Goal: Task Accomplishment & Management: Manage account settings

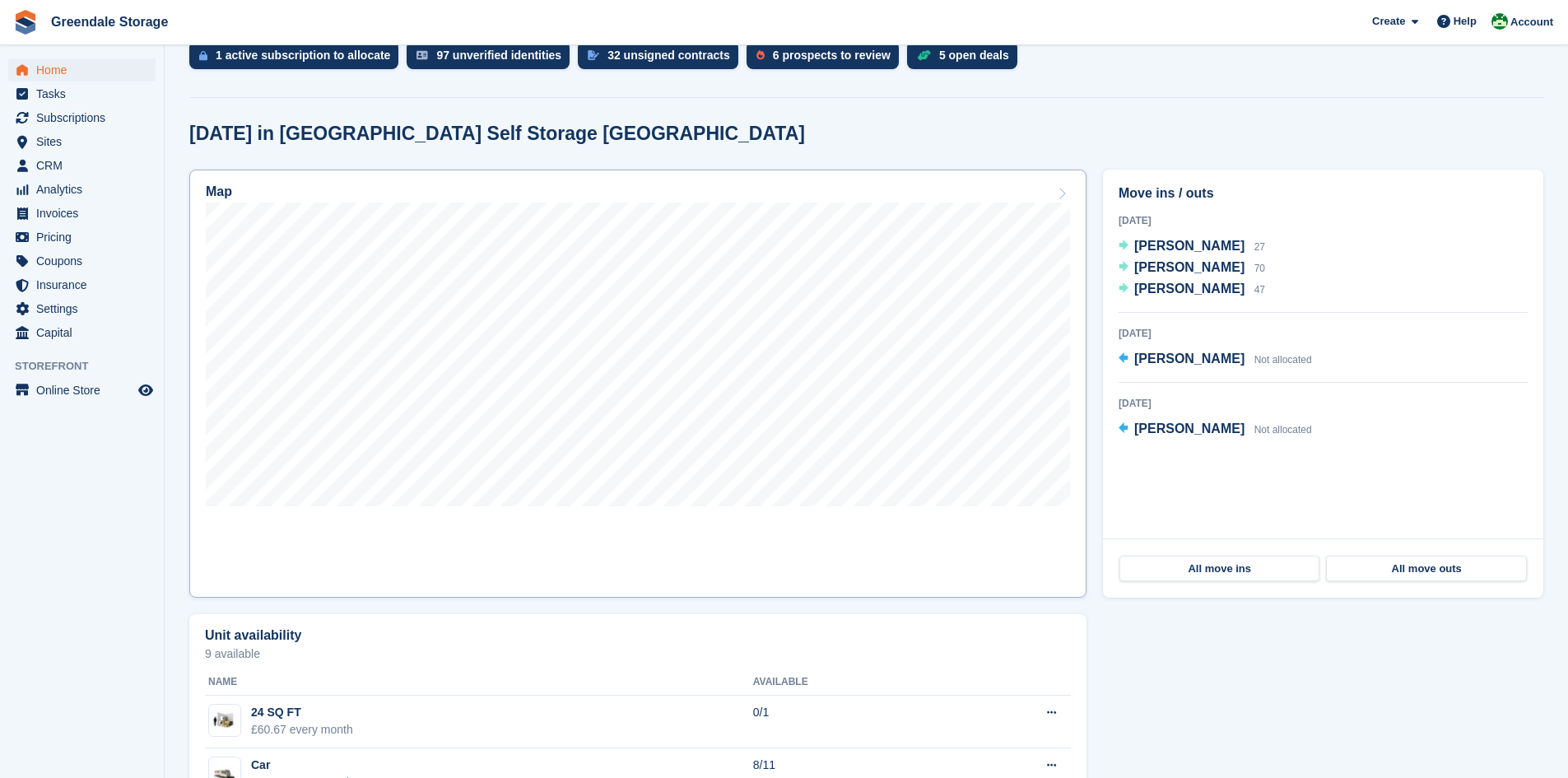
scroll to position [411, 0]
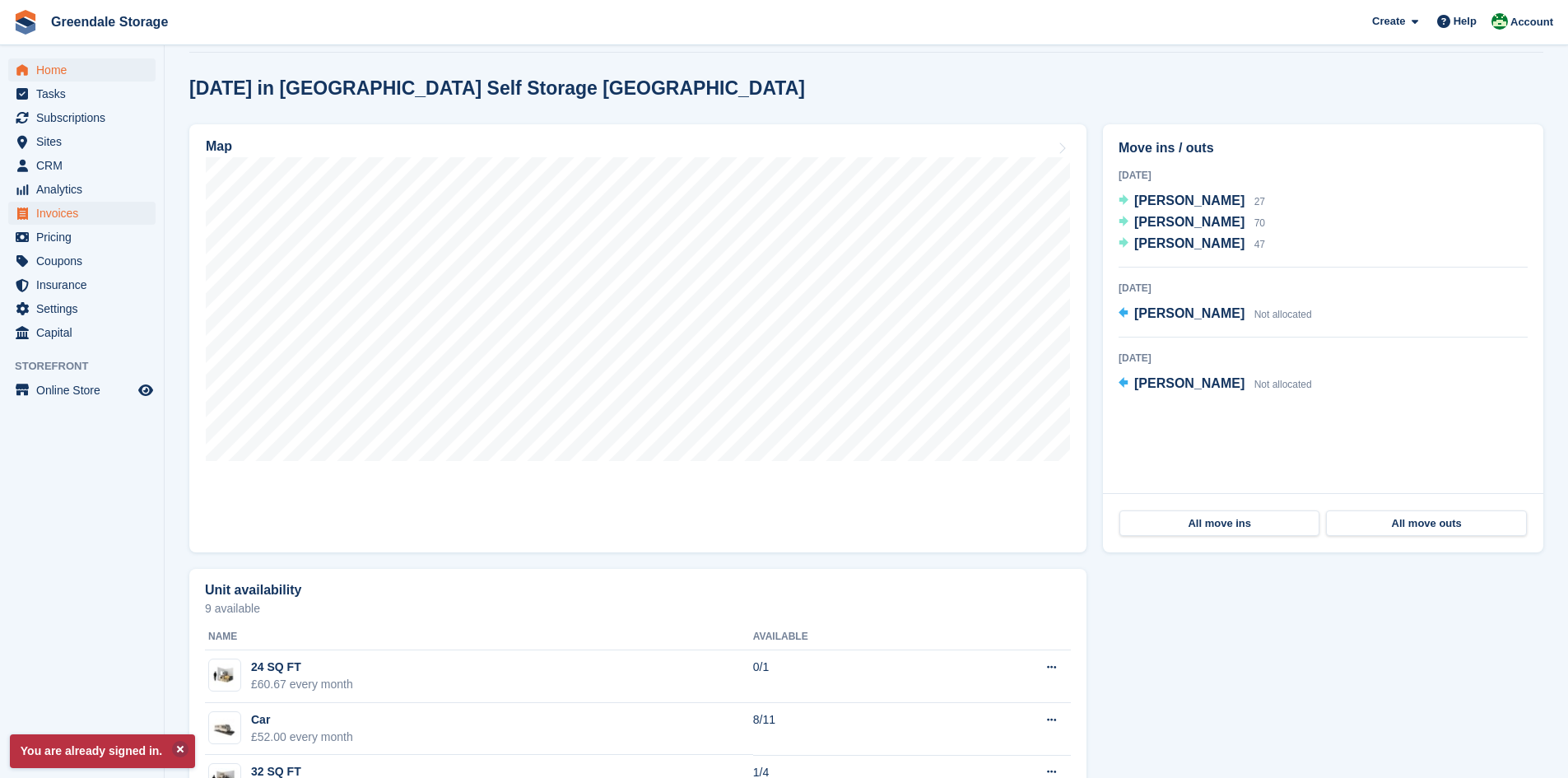
scroll to position [411, 0]
click at [62, 208] on span "Invoices" at bounding box center [84, 213] width 98 height 23
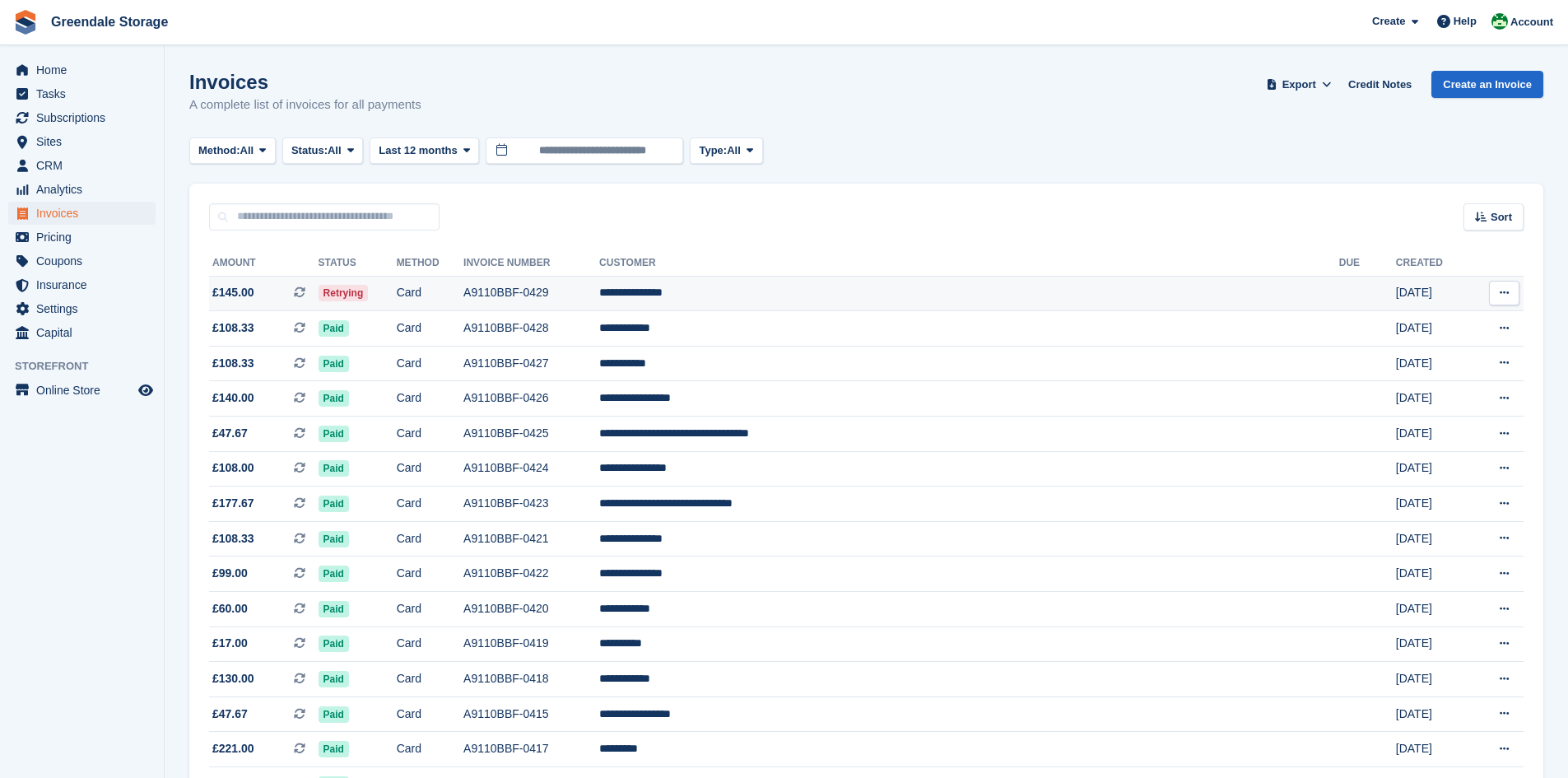
click at [599, 298] on td "A9110BBF-0429" at bounding box center [531, 293] width 136 height 36
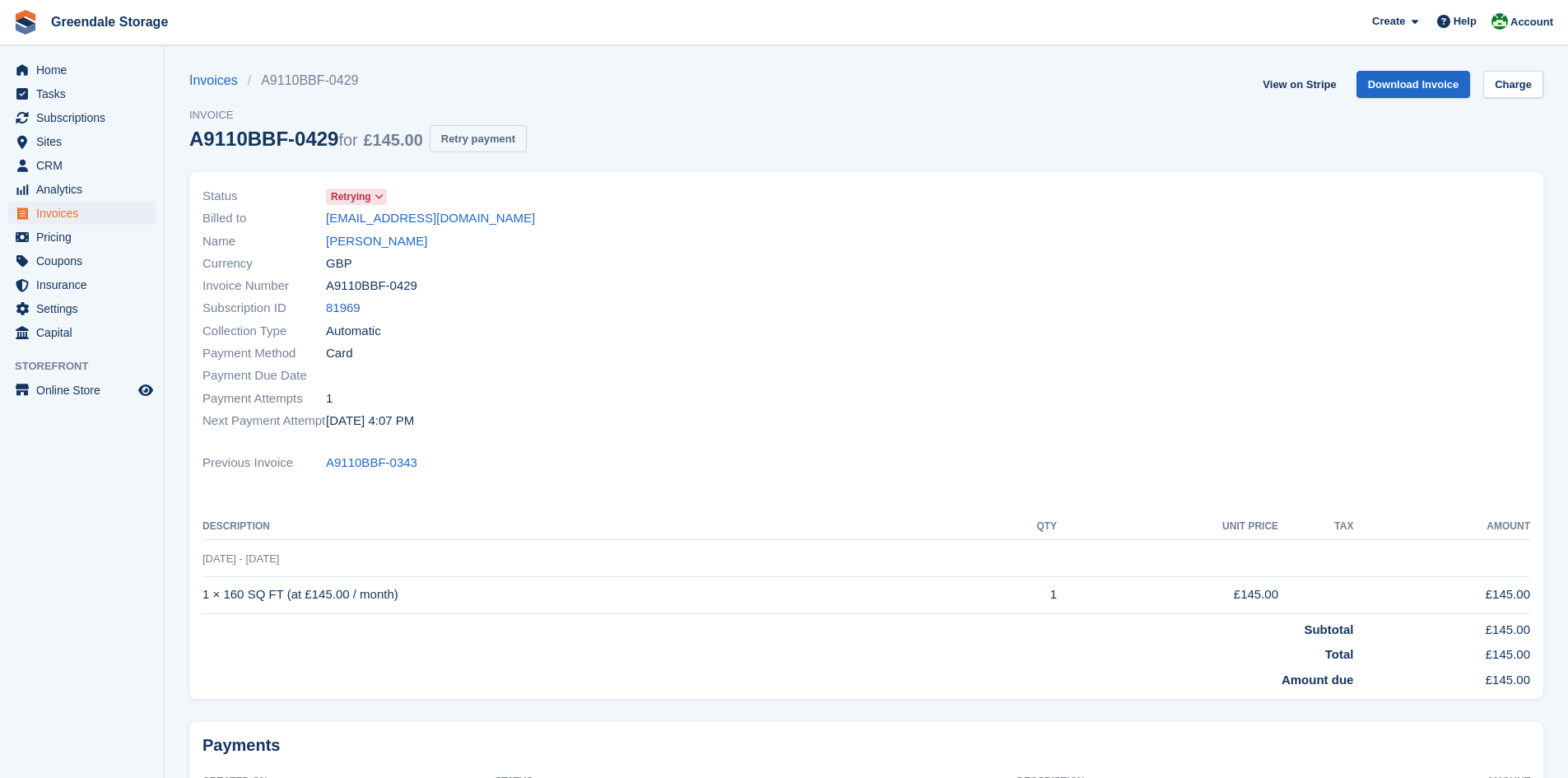
click at [474, 140] on button "Retry payment" at bounding box center [478, 138] width 97 height 27
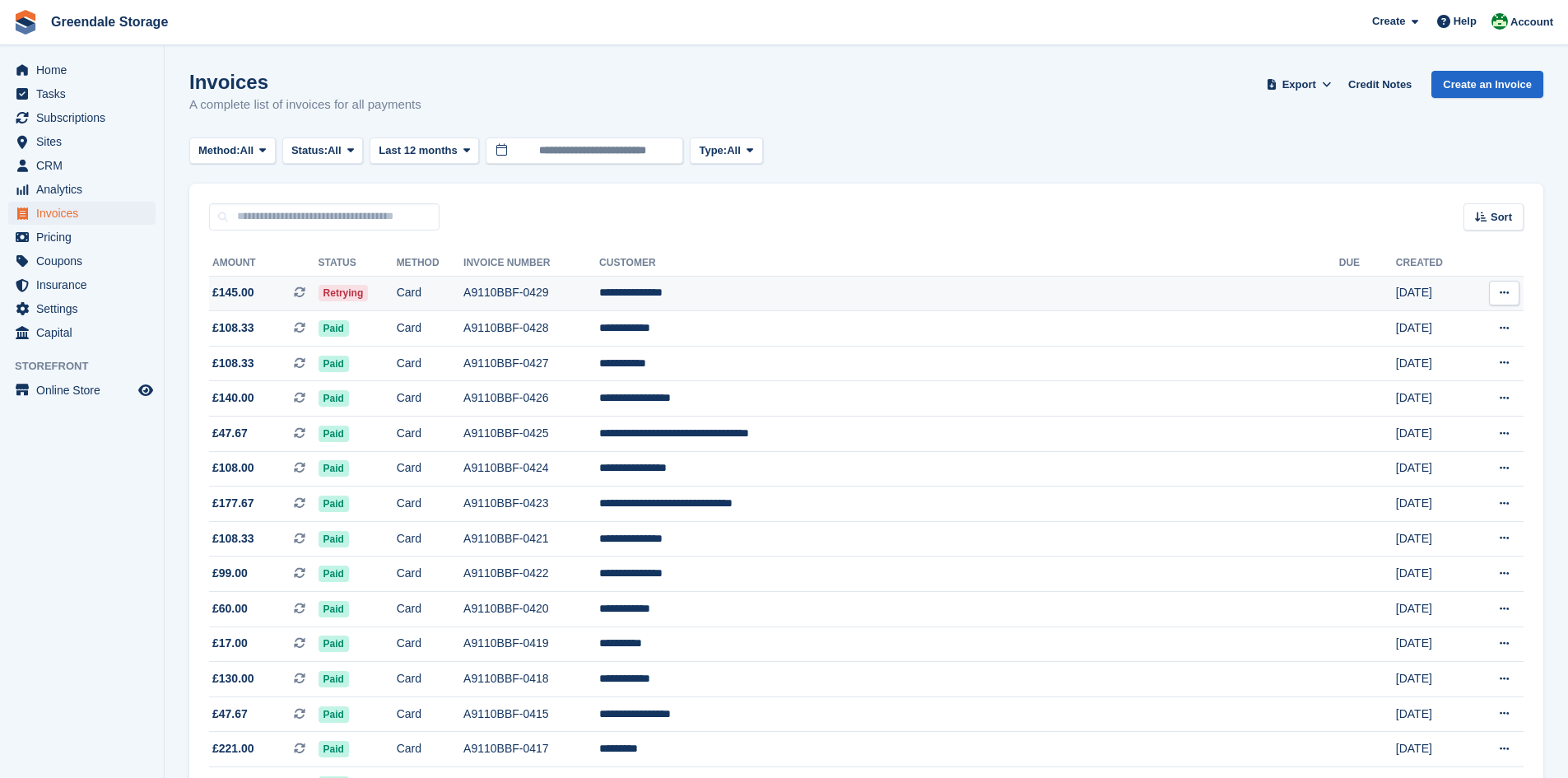
click at [599, 286] on td "A9110BBF-0429" at bounding box center [531, 293] width 136 height 36
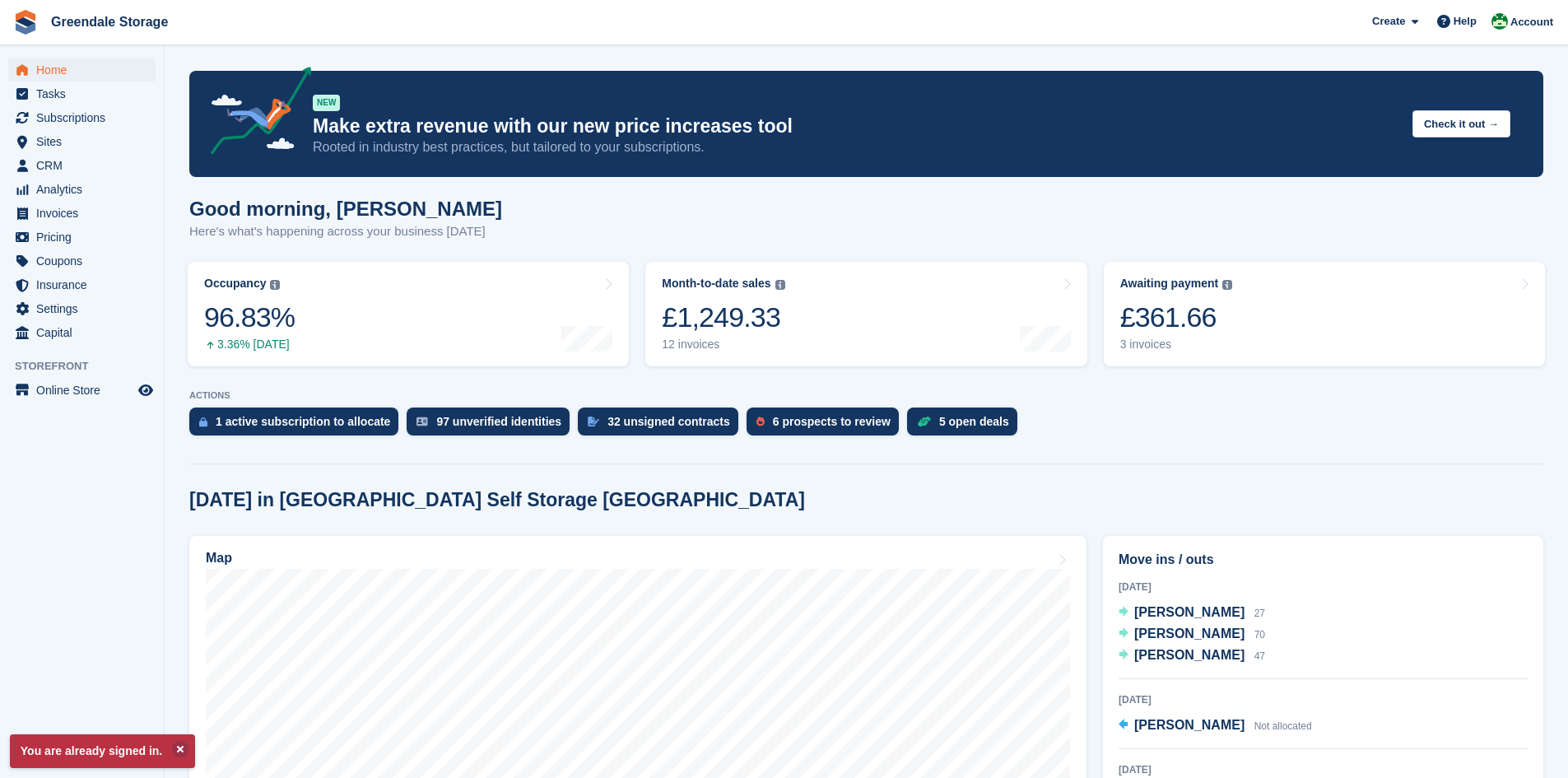
scroll to position [411, 0]
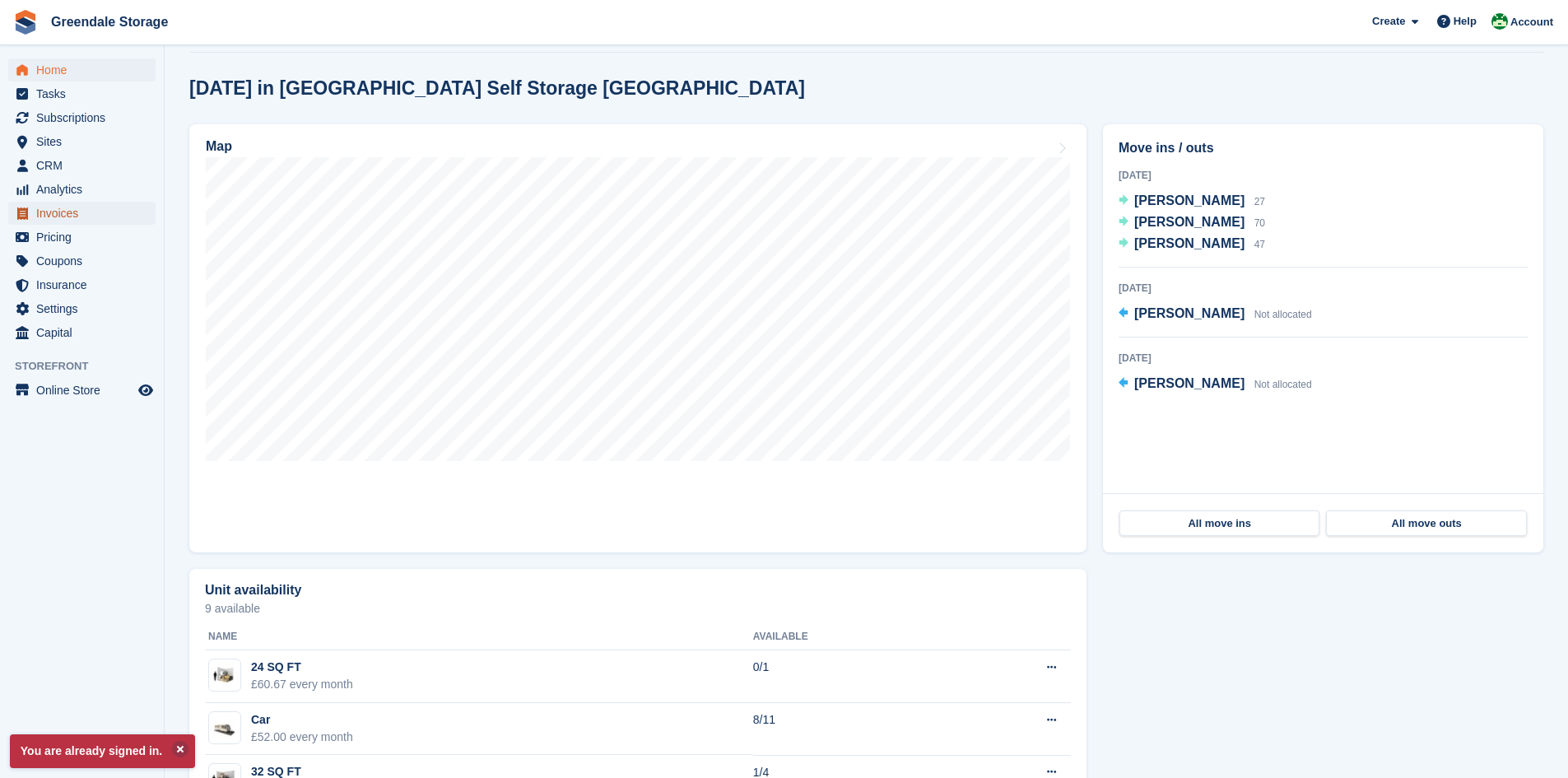
click at [57, 217] on span "Invoices" at bounding box center [84, 213] width 98 height 23
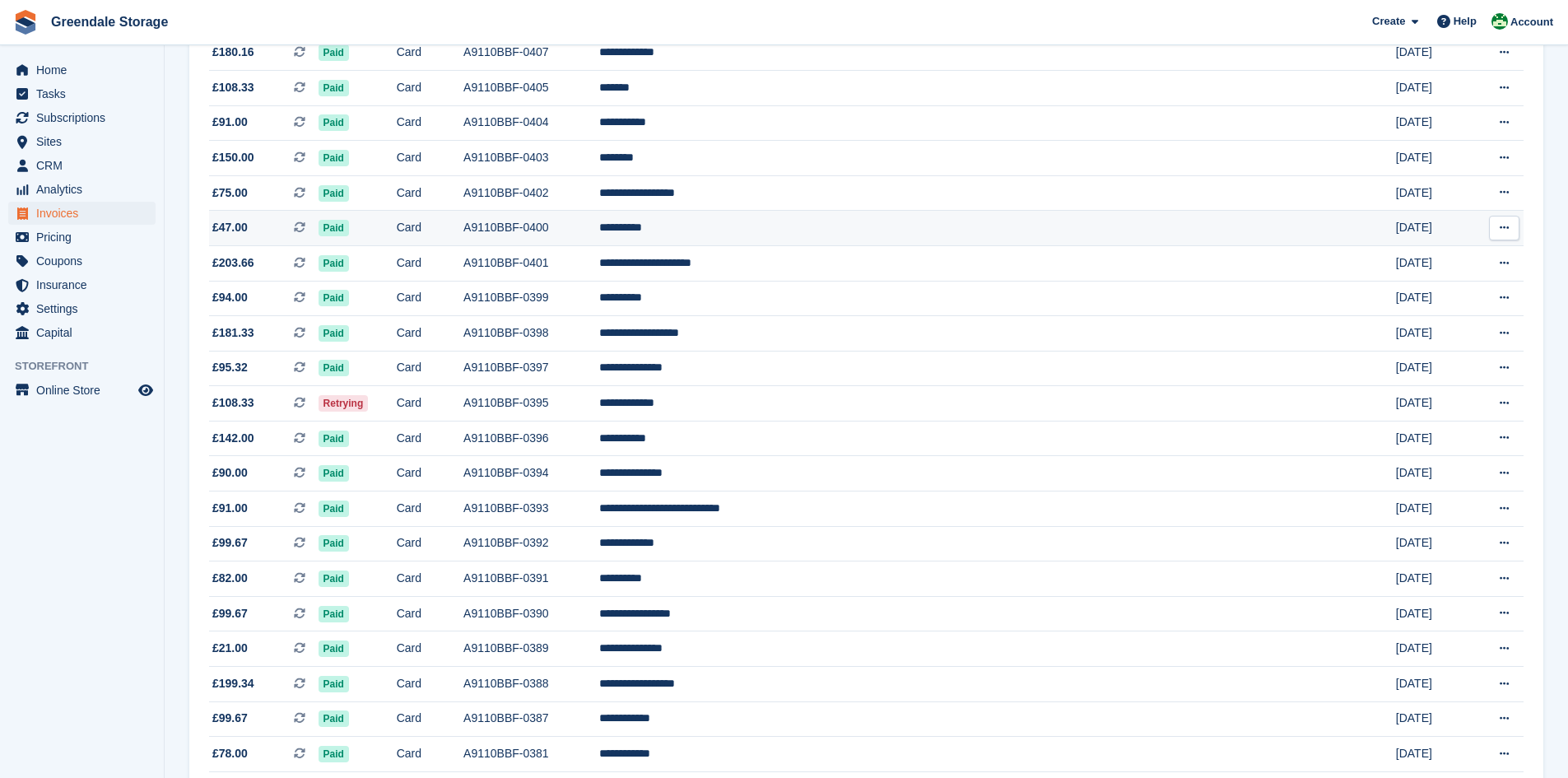
scroll to position [1070, 0]
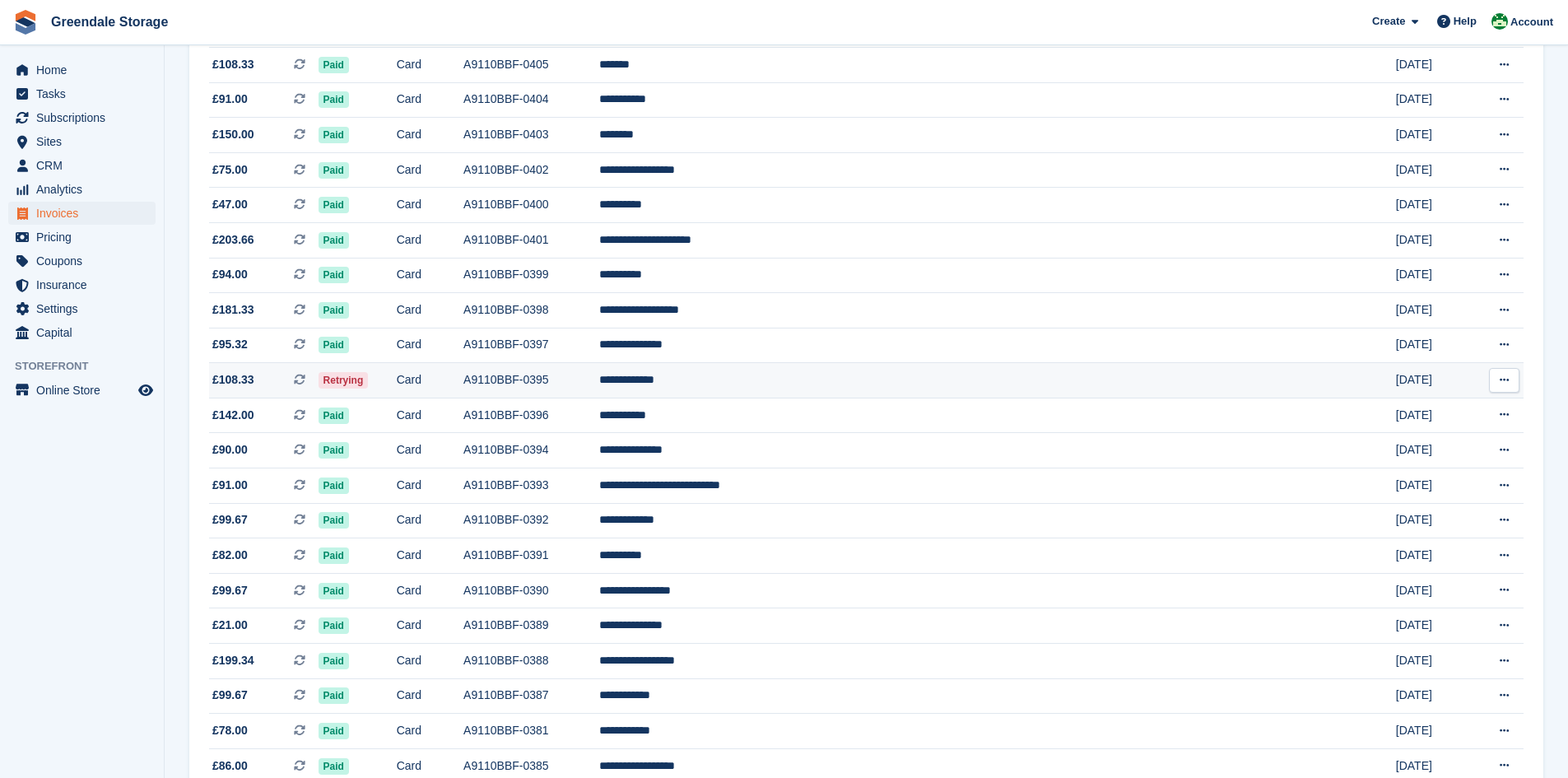
click at [599, 385] on td "A9110BBF-0395" at bounding box center [531, 381] width 136 height 36
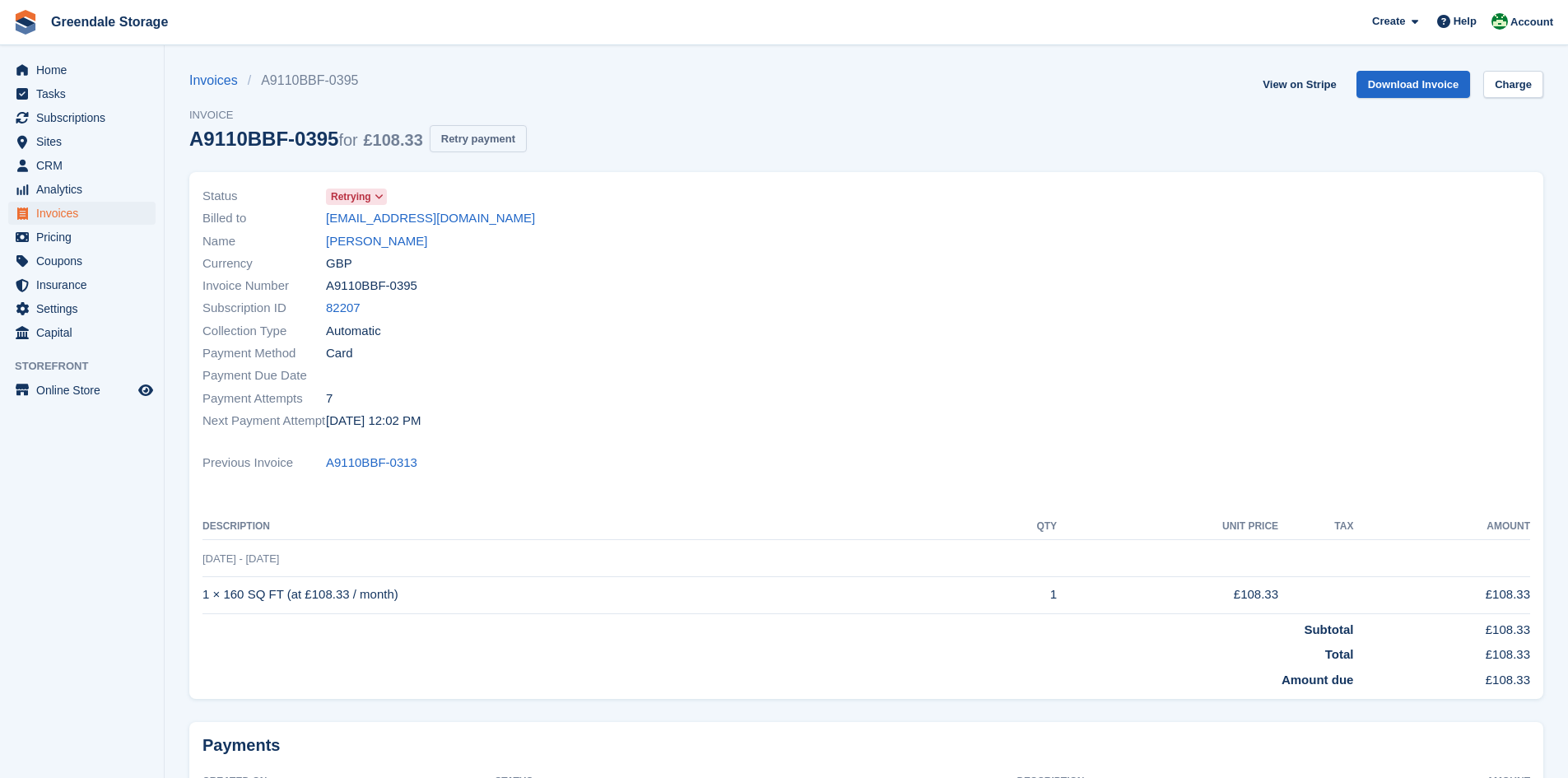
click at [477, 141] on button "Retry payment" at bounding box center [478, 138] width 97 height 27
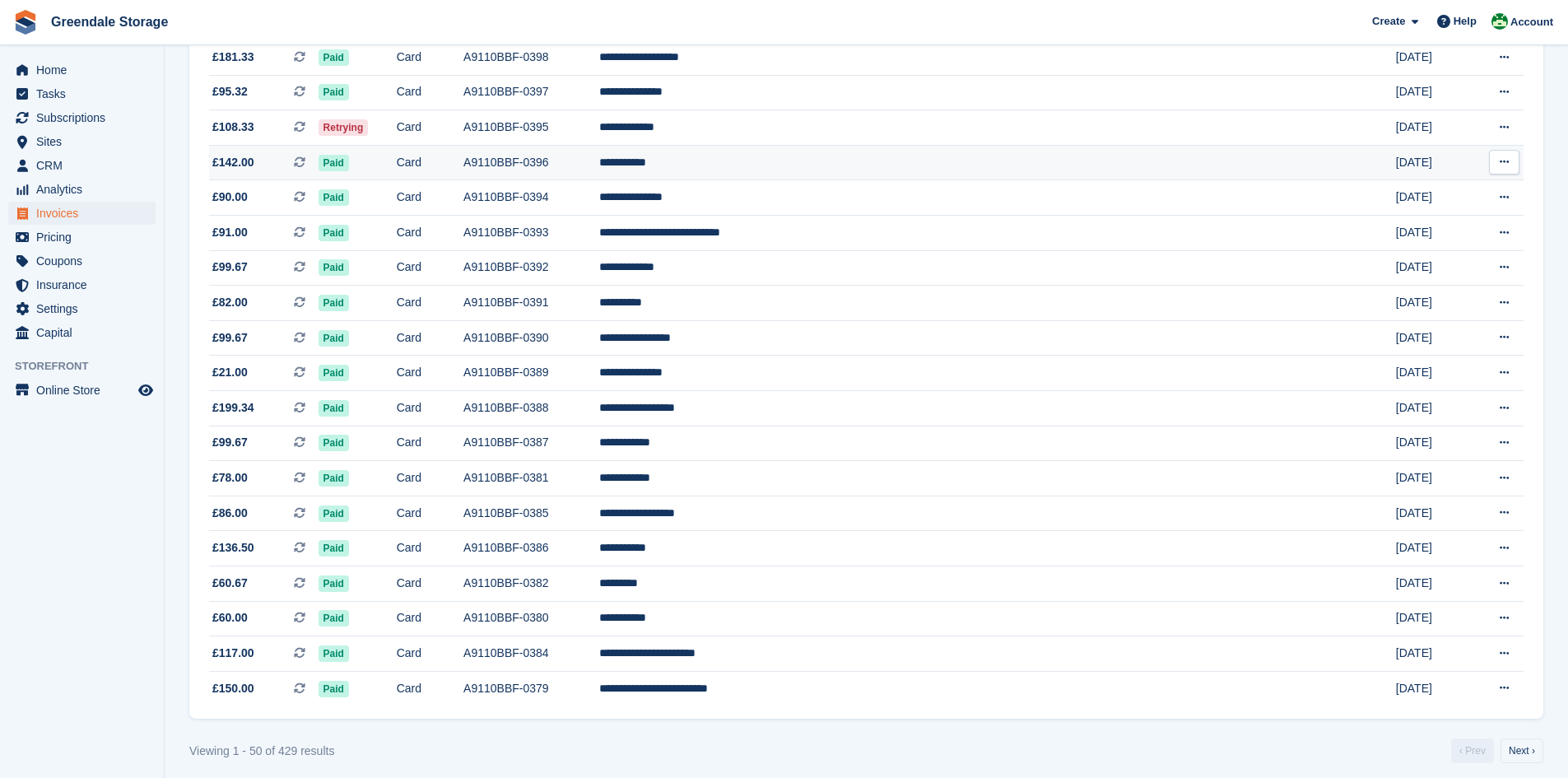
scroll to position [1332, 0]
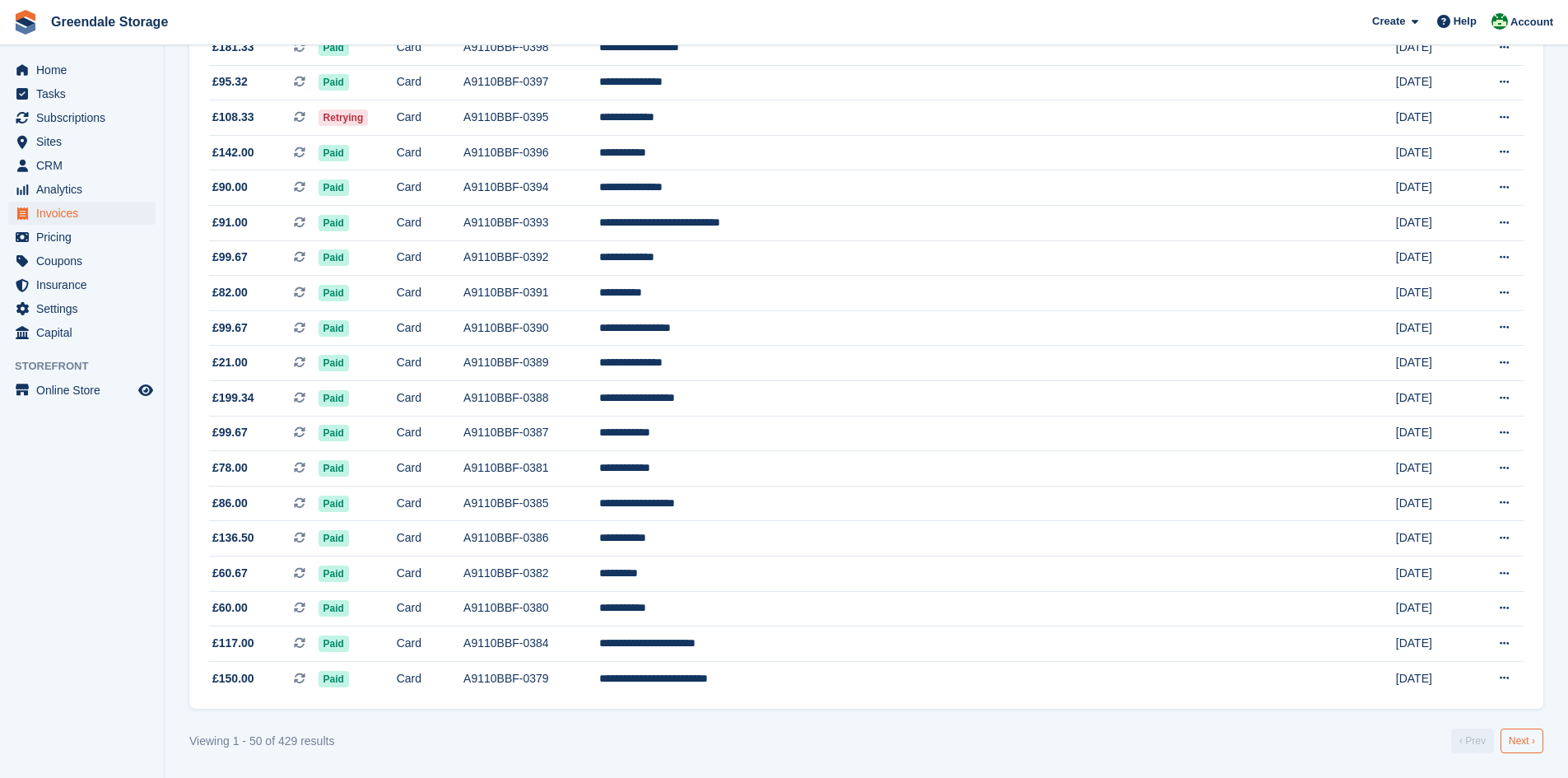
click at [1517, 745] on link "Next ›" at bounding box center [1521, 740] width 43 height 25
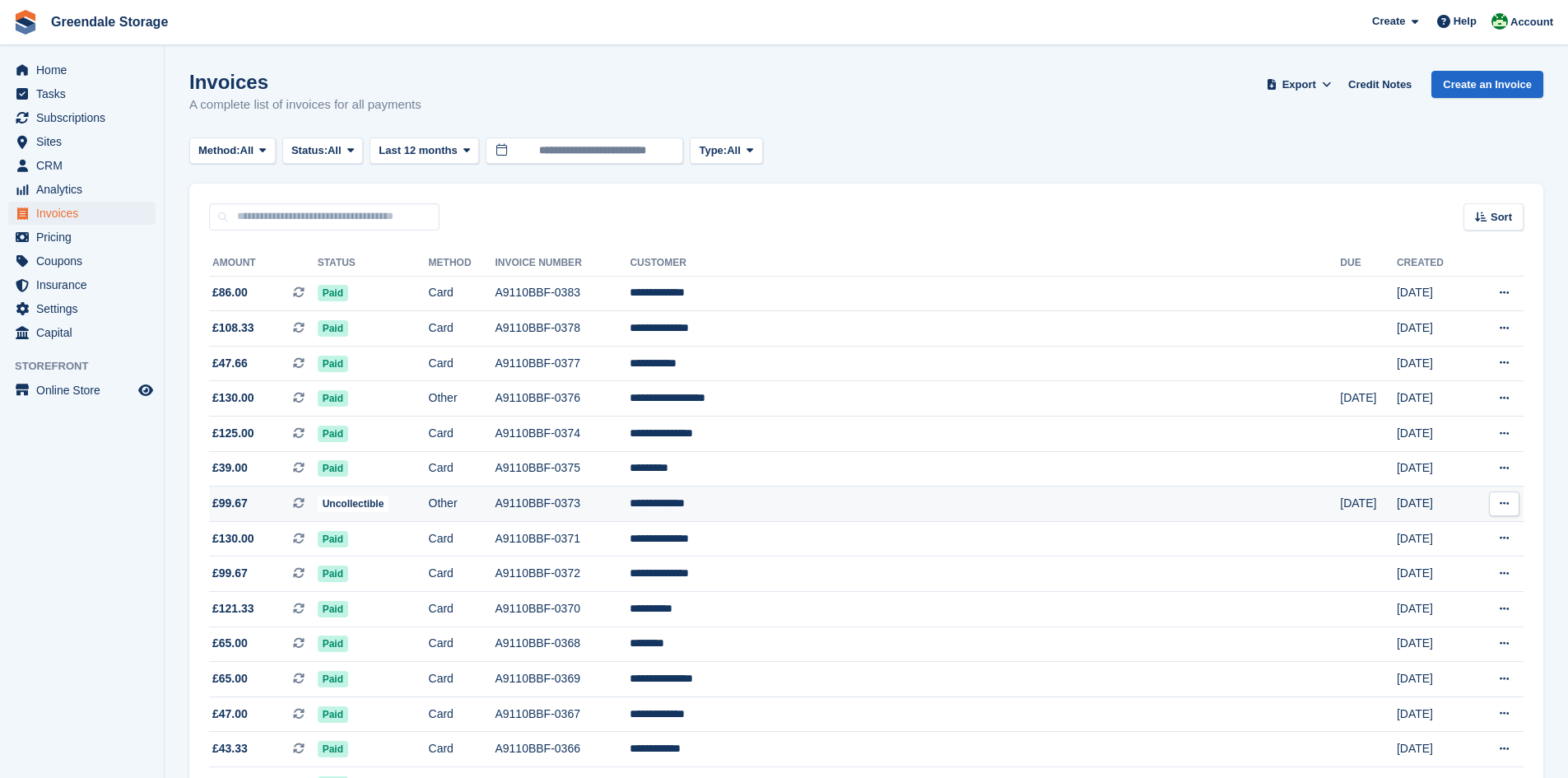
click at [630, 501] on td "A9110BBF-0373" at bounding box center [562, 505] width 135 height 36
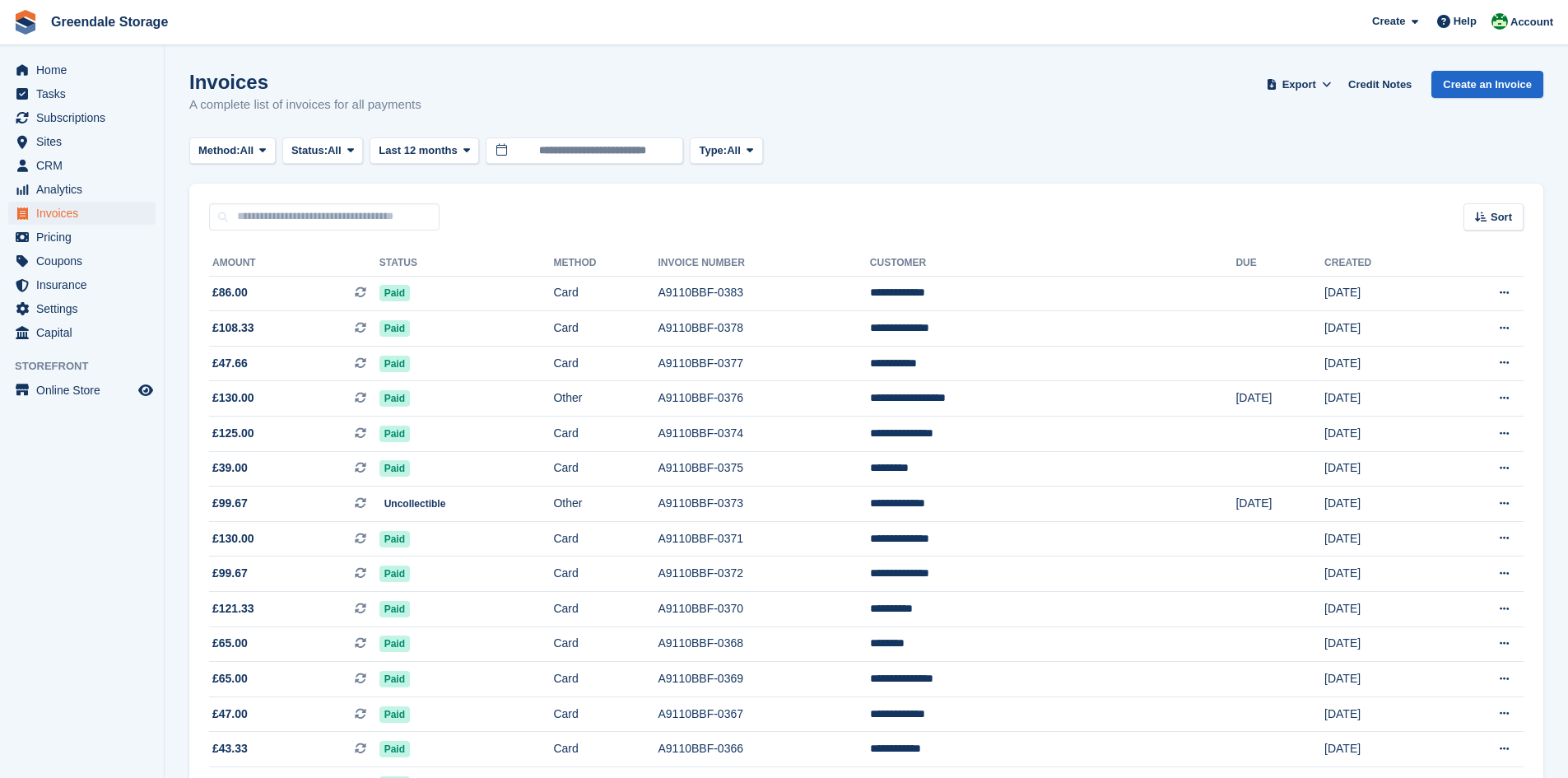
click at [65, 124] on span "Subscriptions" at bounding box center [84, 117] width 98 height 23
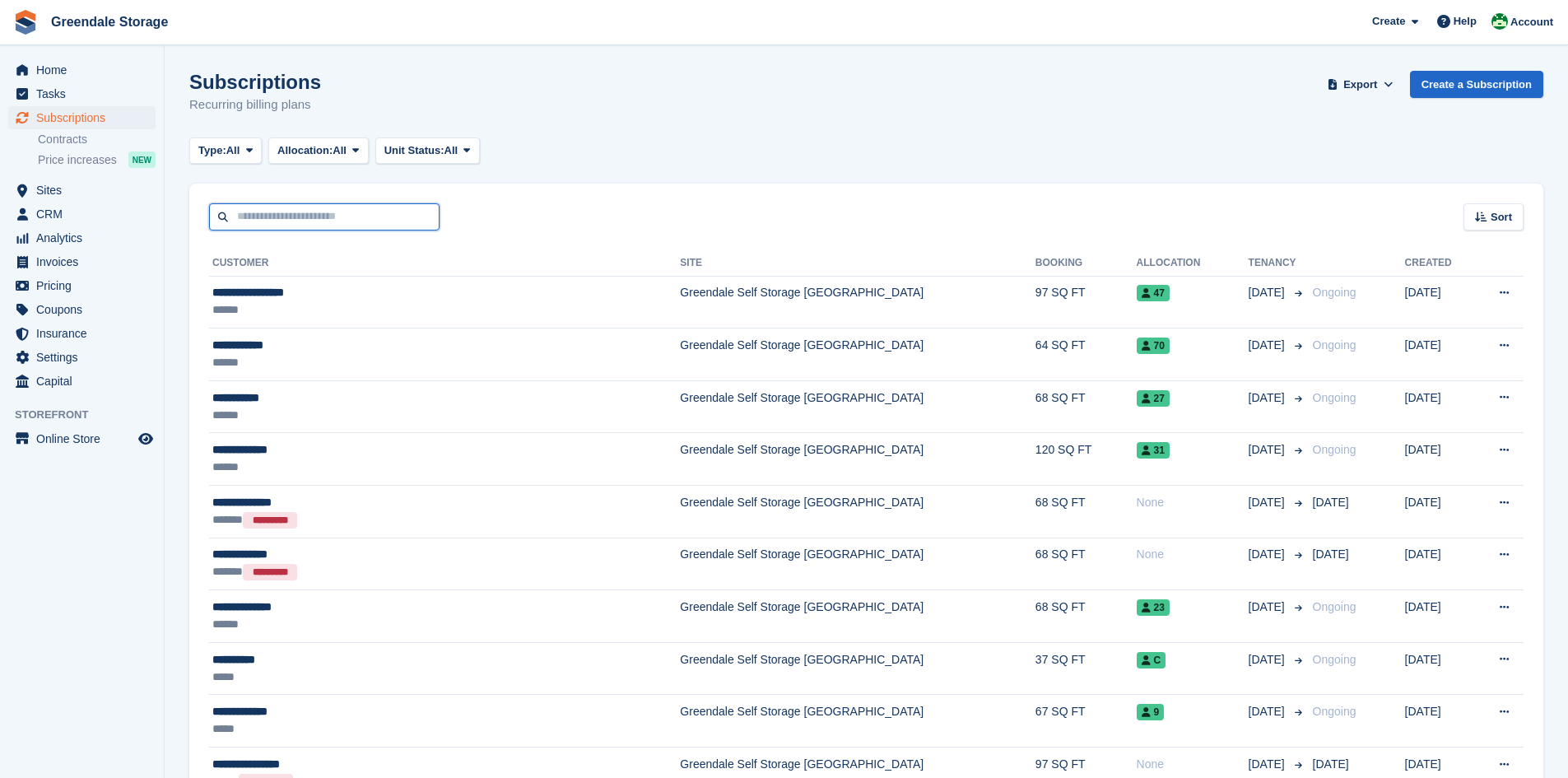
click at [256, 218] on input "text" at bounding box center [324, 217] width 231 height 27
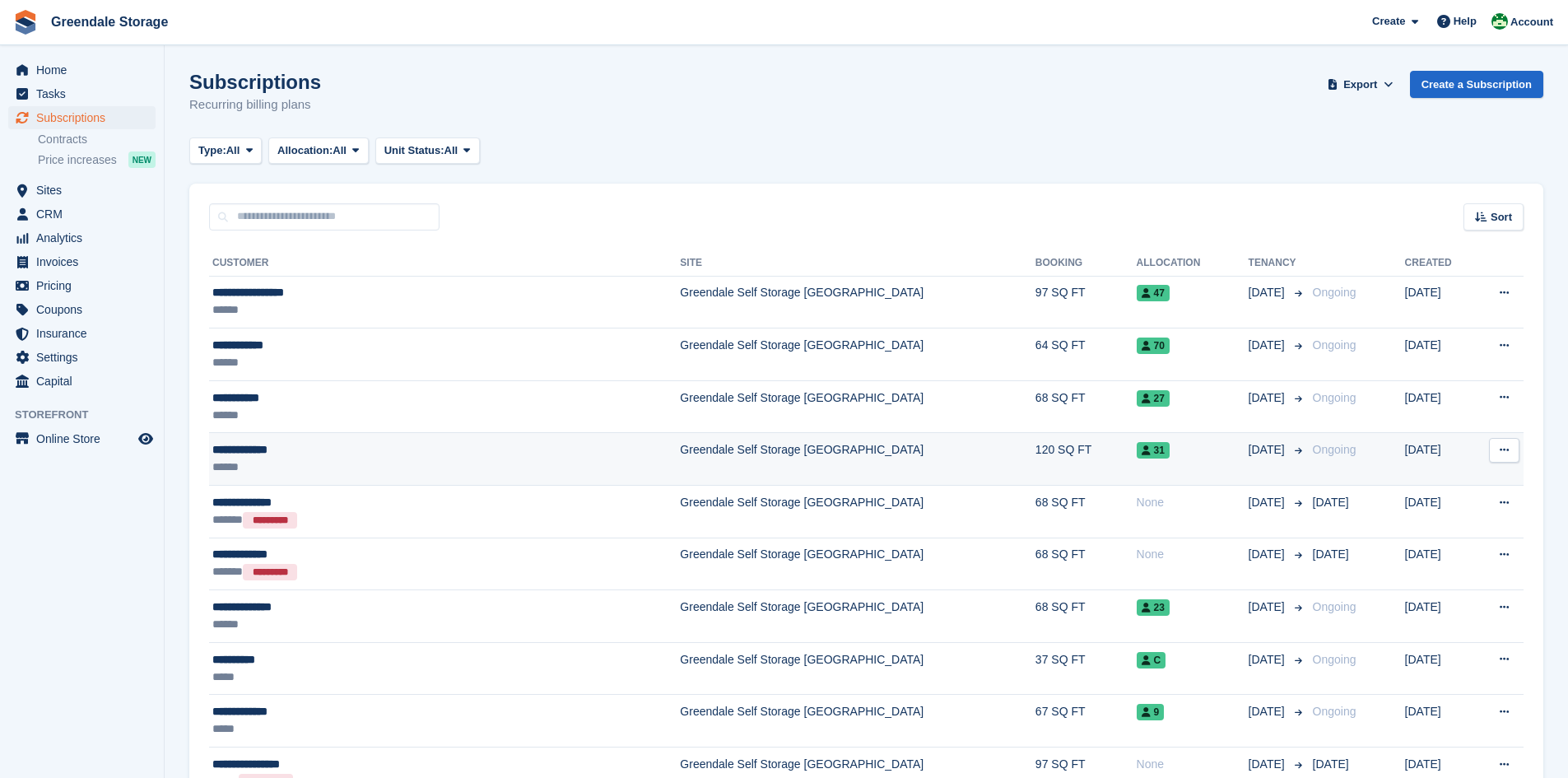
click at [516, 443] on div "**********" at bounding box center [372, 449] width 319 height 17
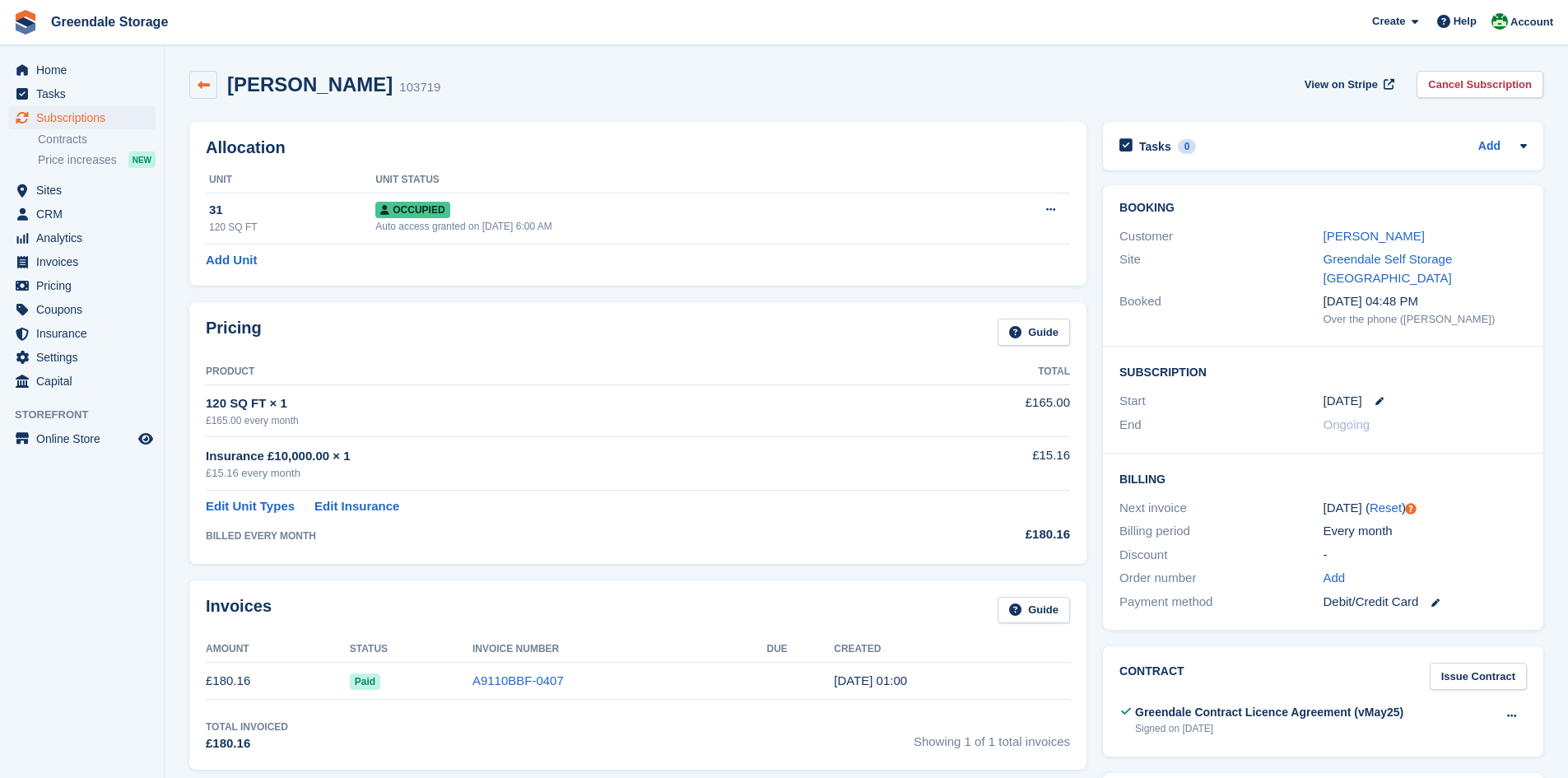
click at [201, 80] on icon at bounding box center [204, 85] width 12 height 12
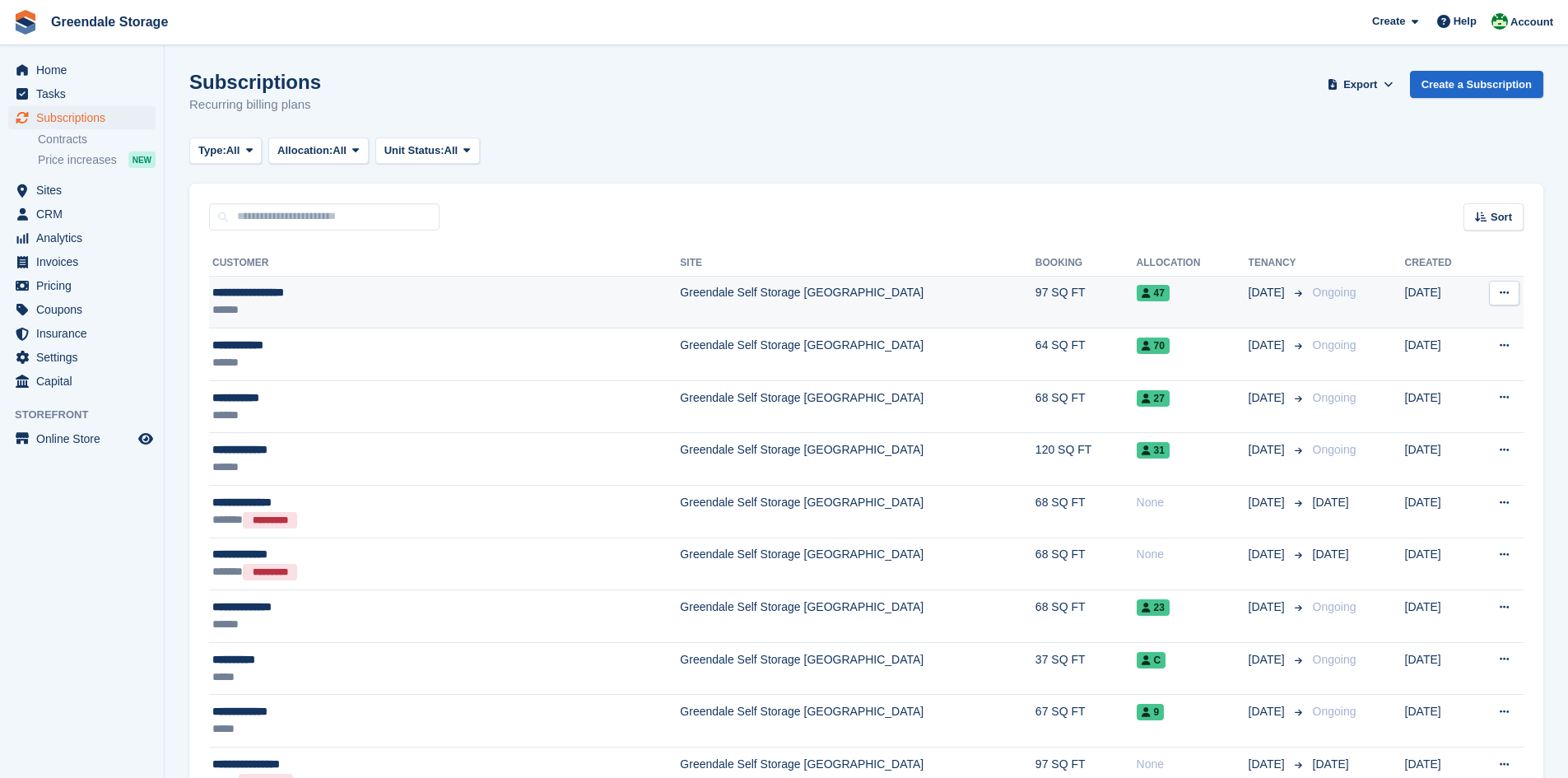
click at [497, 300] on div "**********" at bounding box center [372, 292] width 319 height 17
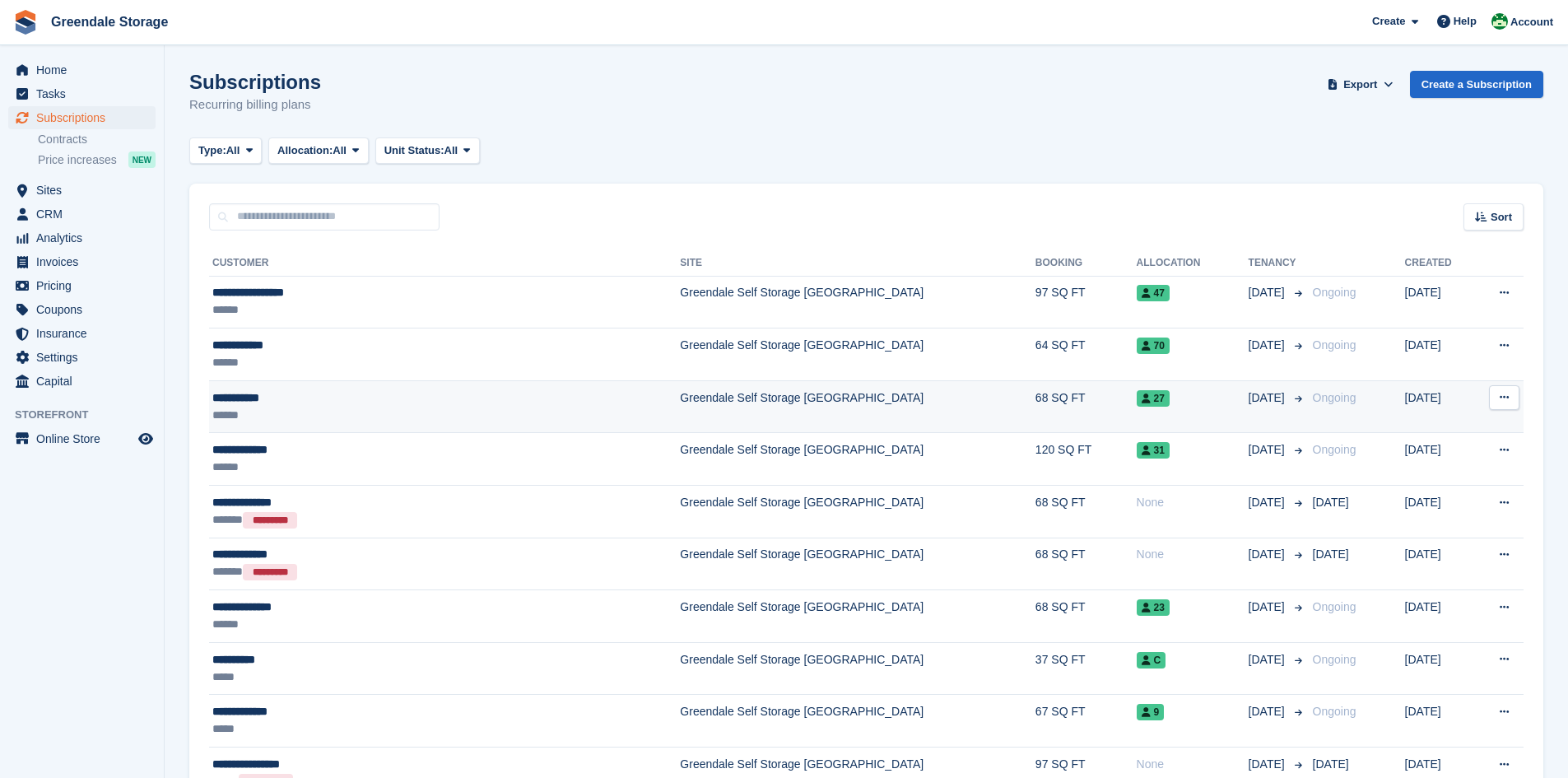
click at [353, 398] on div "**********" at bounding box center [372, 397] width 319 height 17
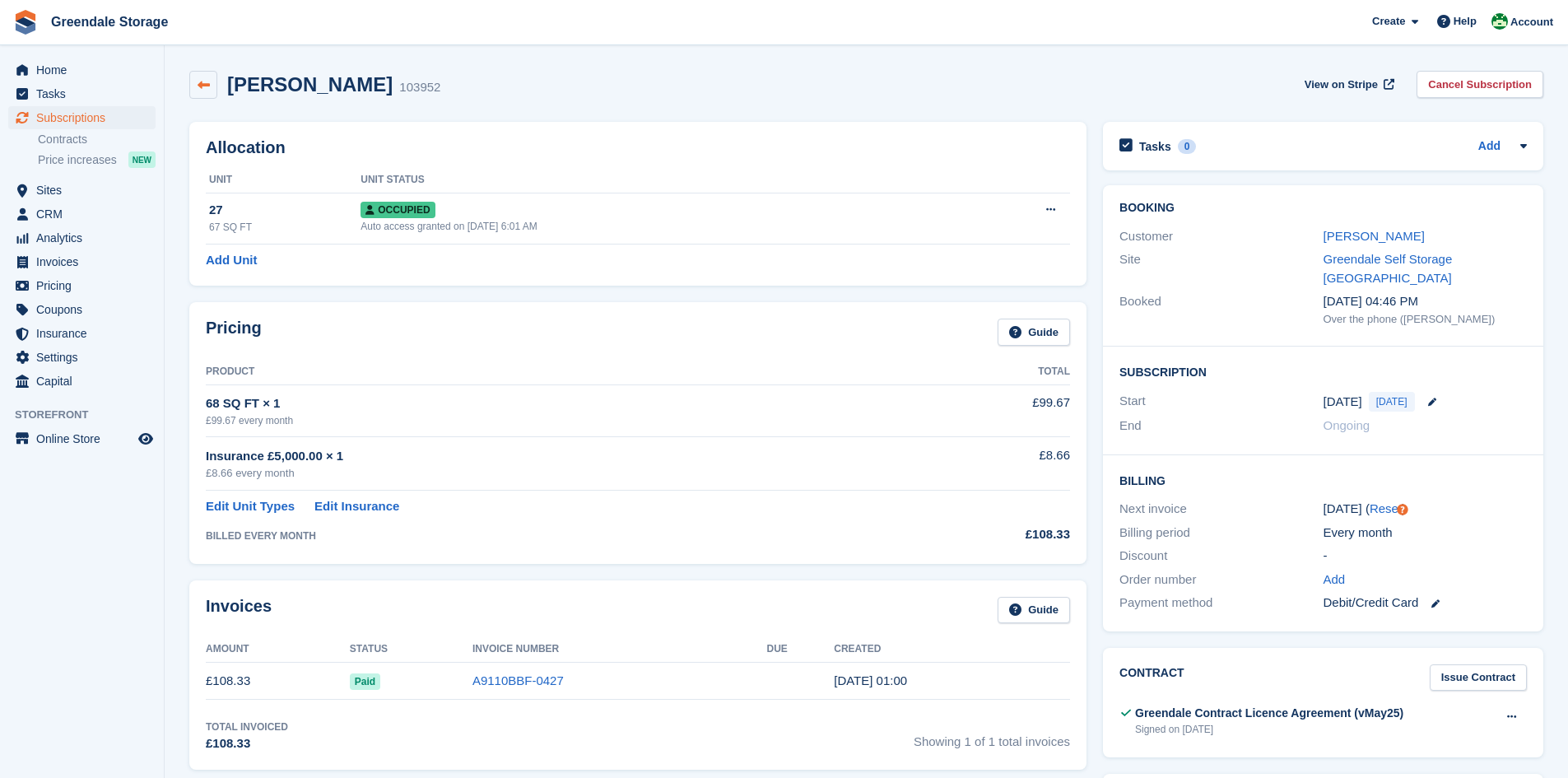
click at [200, 83] on icon at bounding box center [204, 85] width 12 height 12
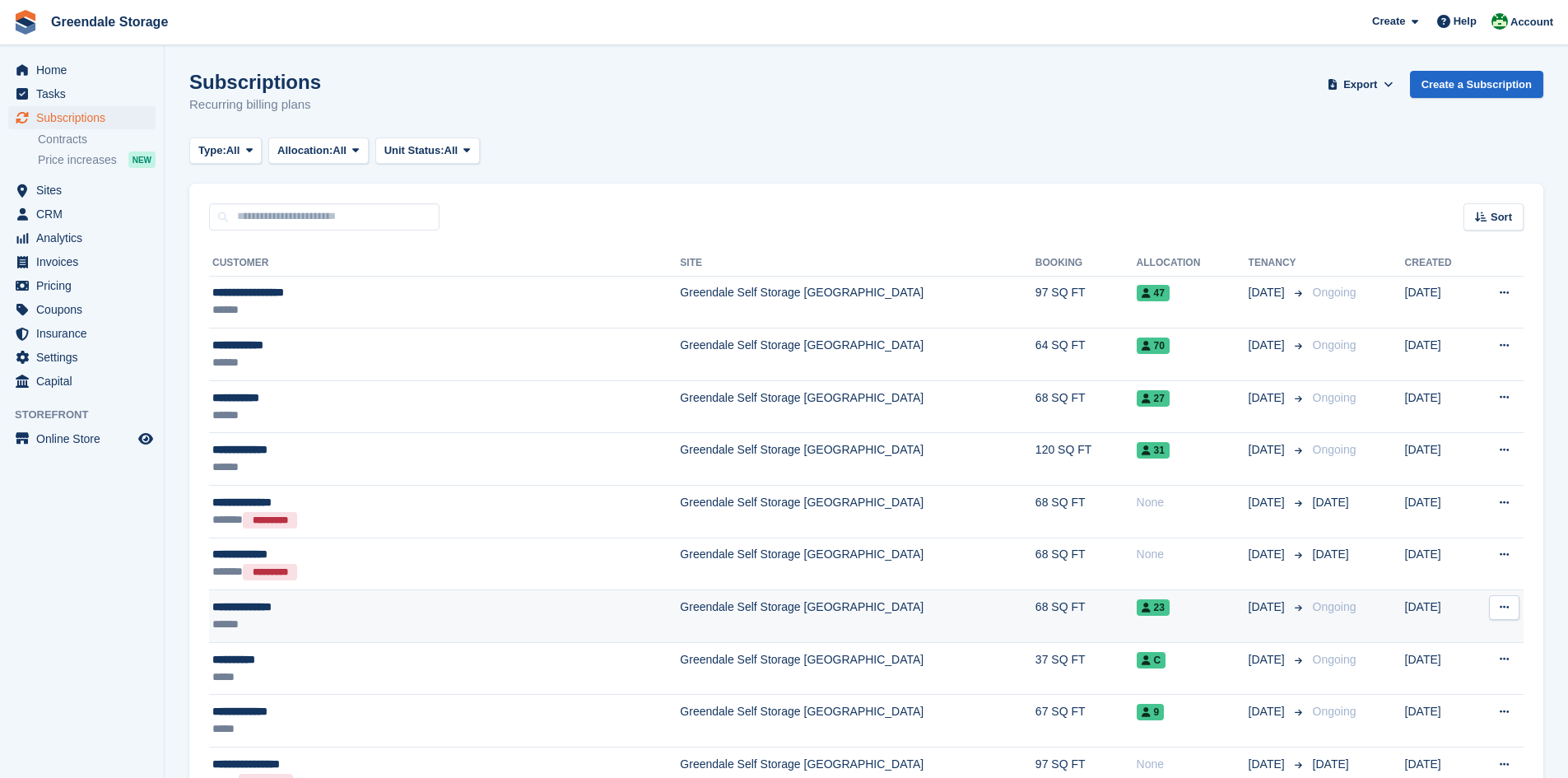
click at [789, 621] on td "Greendale Self Storage [GEOGRAPHIC_DATA]" at bounding box center [858, 616] width 356 height 53
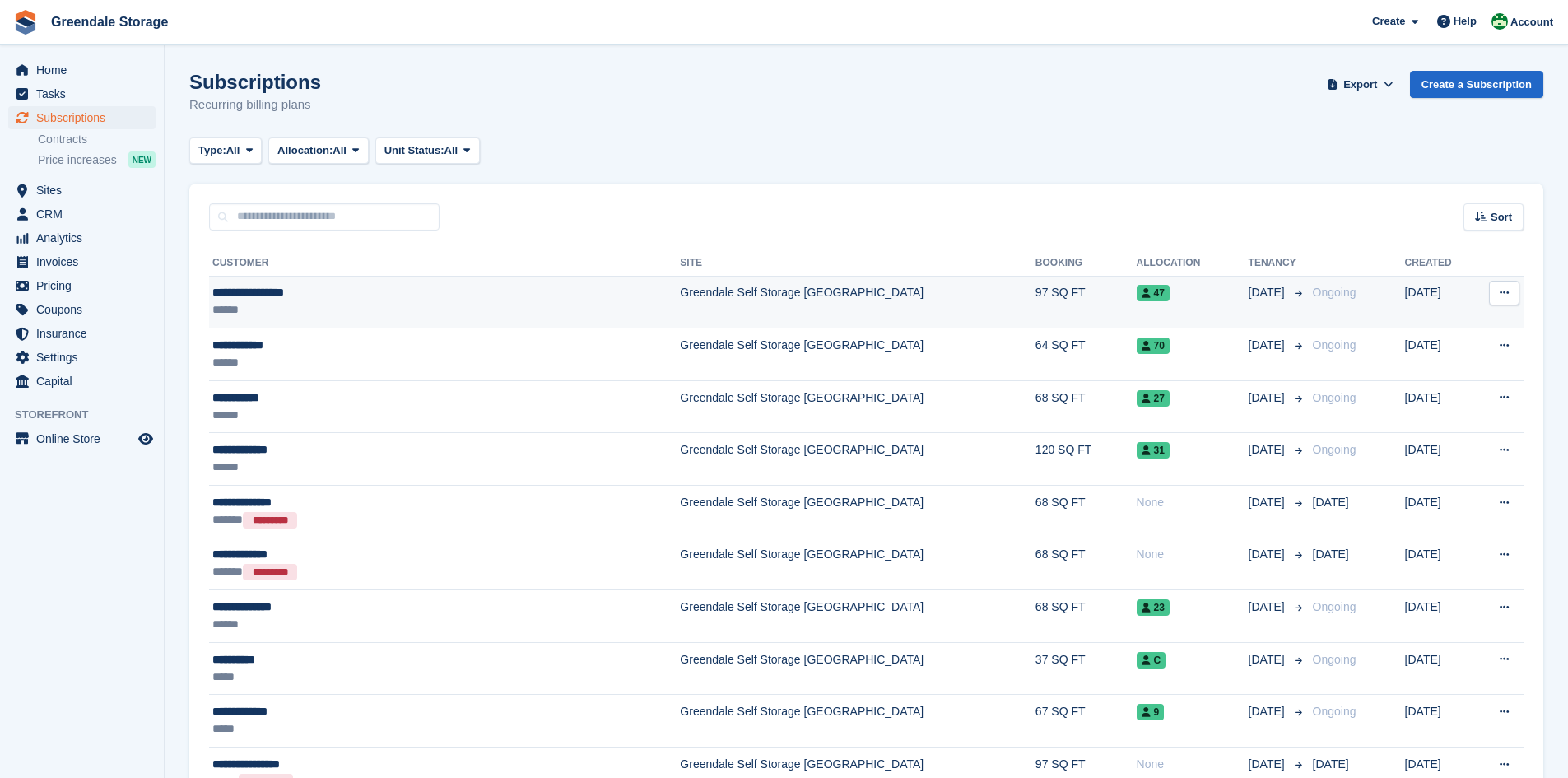
click at [304, 286] on div "**********" at bounding box center [372, 292] width 319 height 17
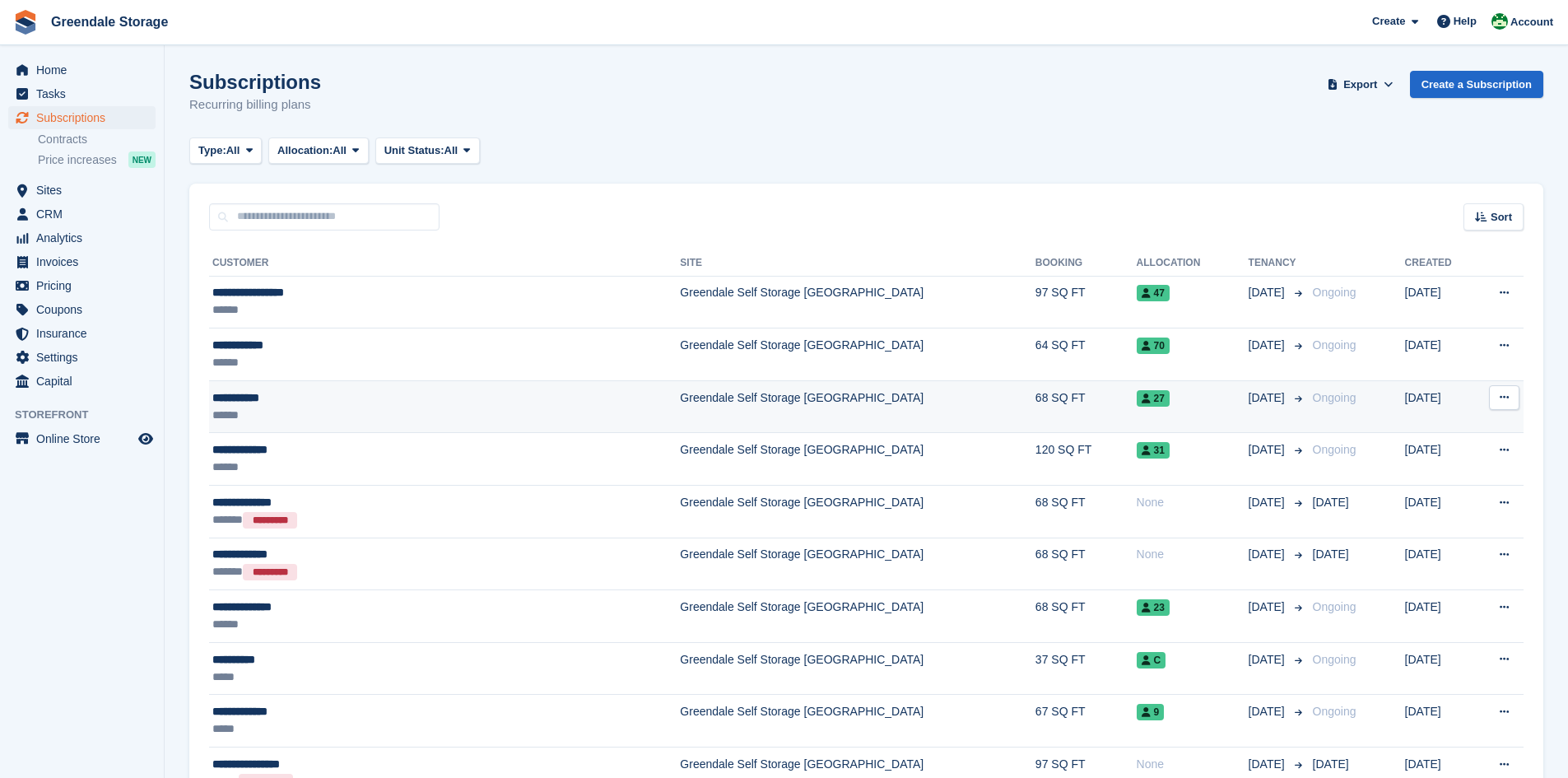
click at [299, 409] on div "******" at bounding box center [372, 414] width 319 height 17
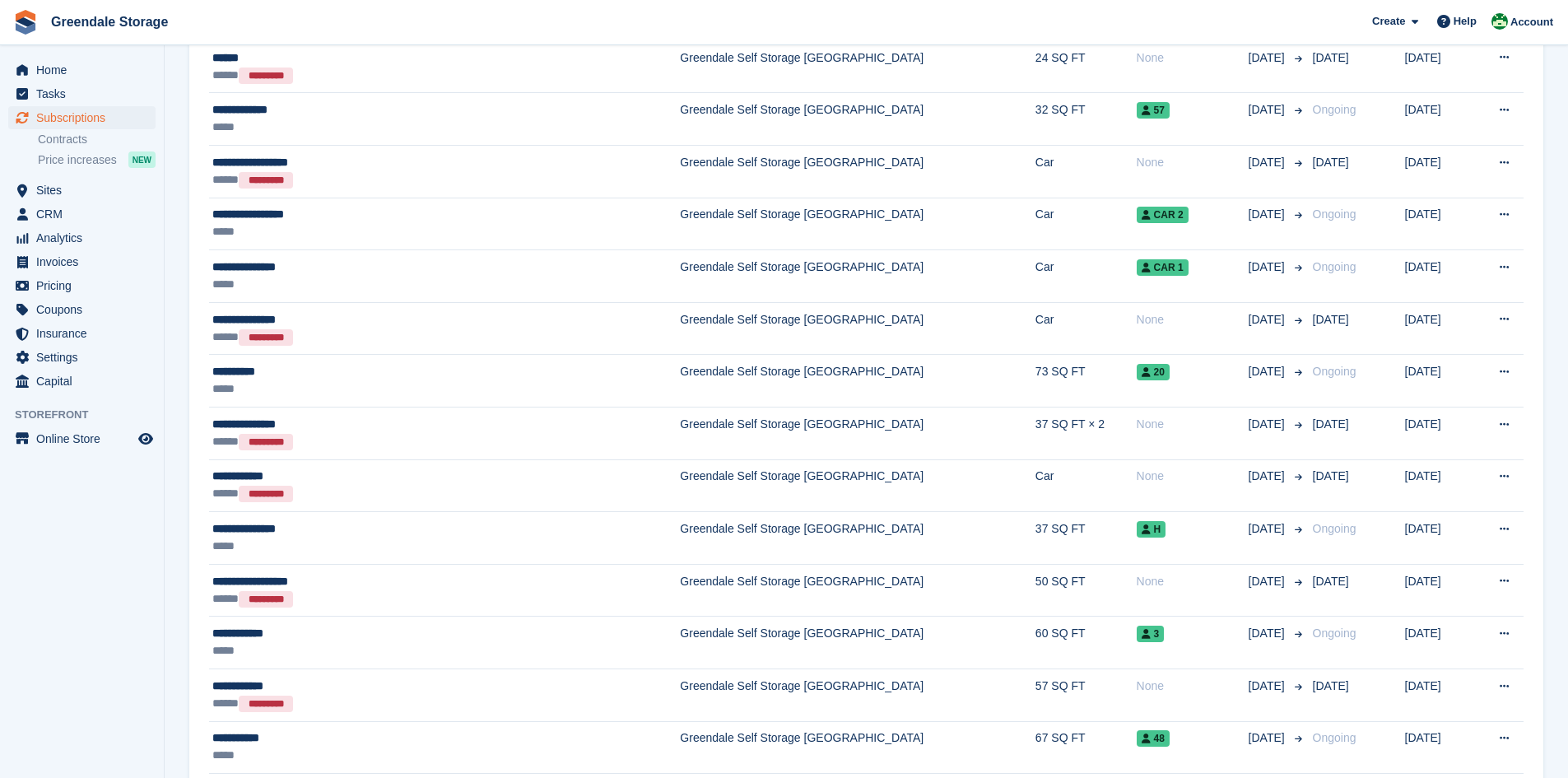
scroll to position [1153, 0]
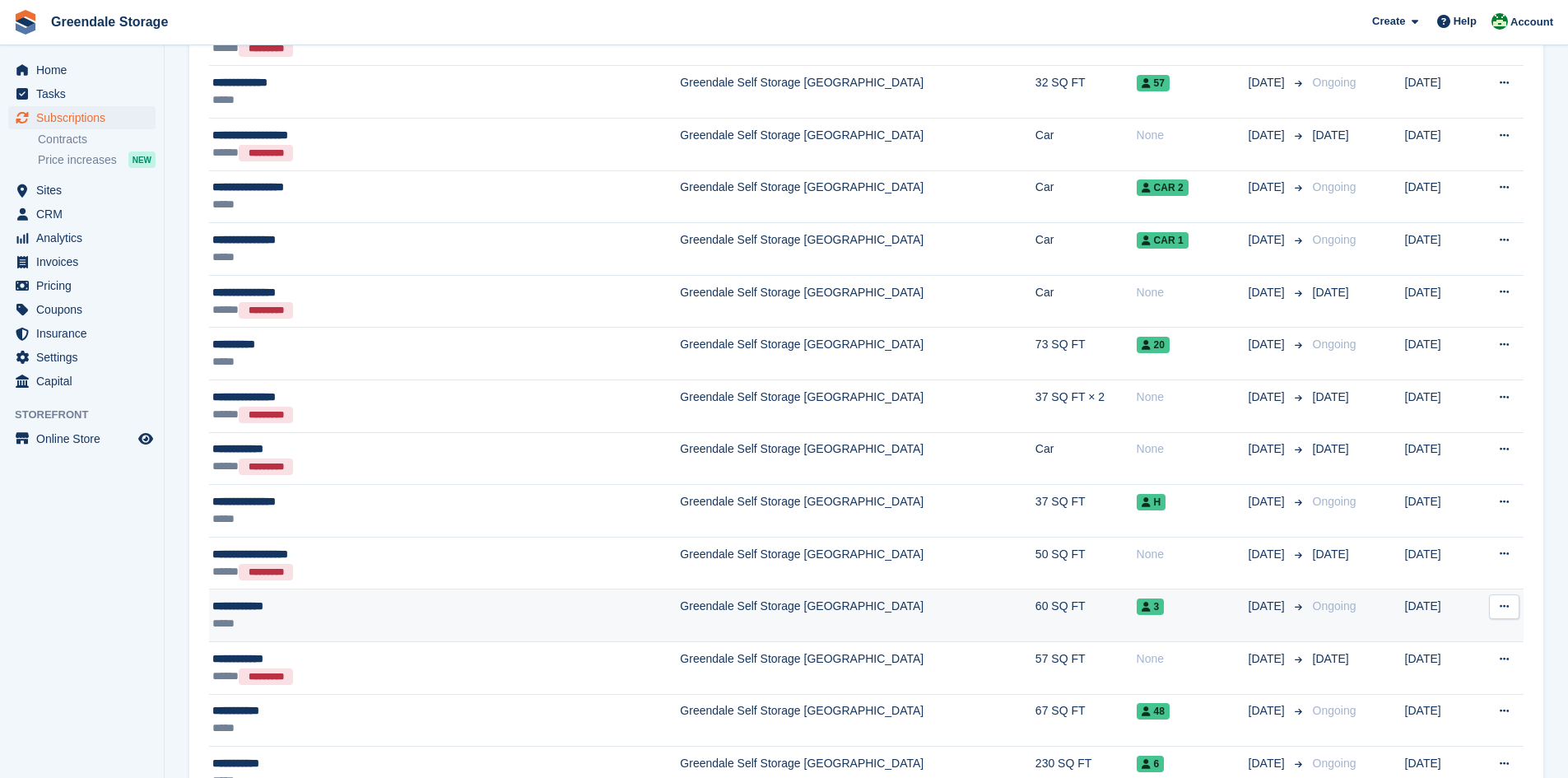
click at [680, 609] on td "Greendale Self Storage [GEOGRAPHIC_DATA]" at bounding box center [858, 615] width 356 height 53
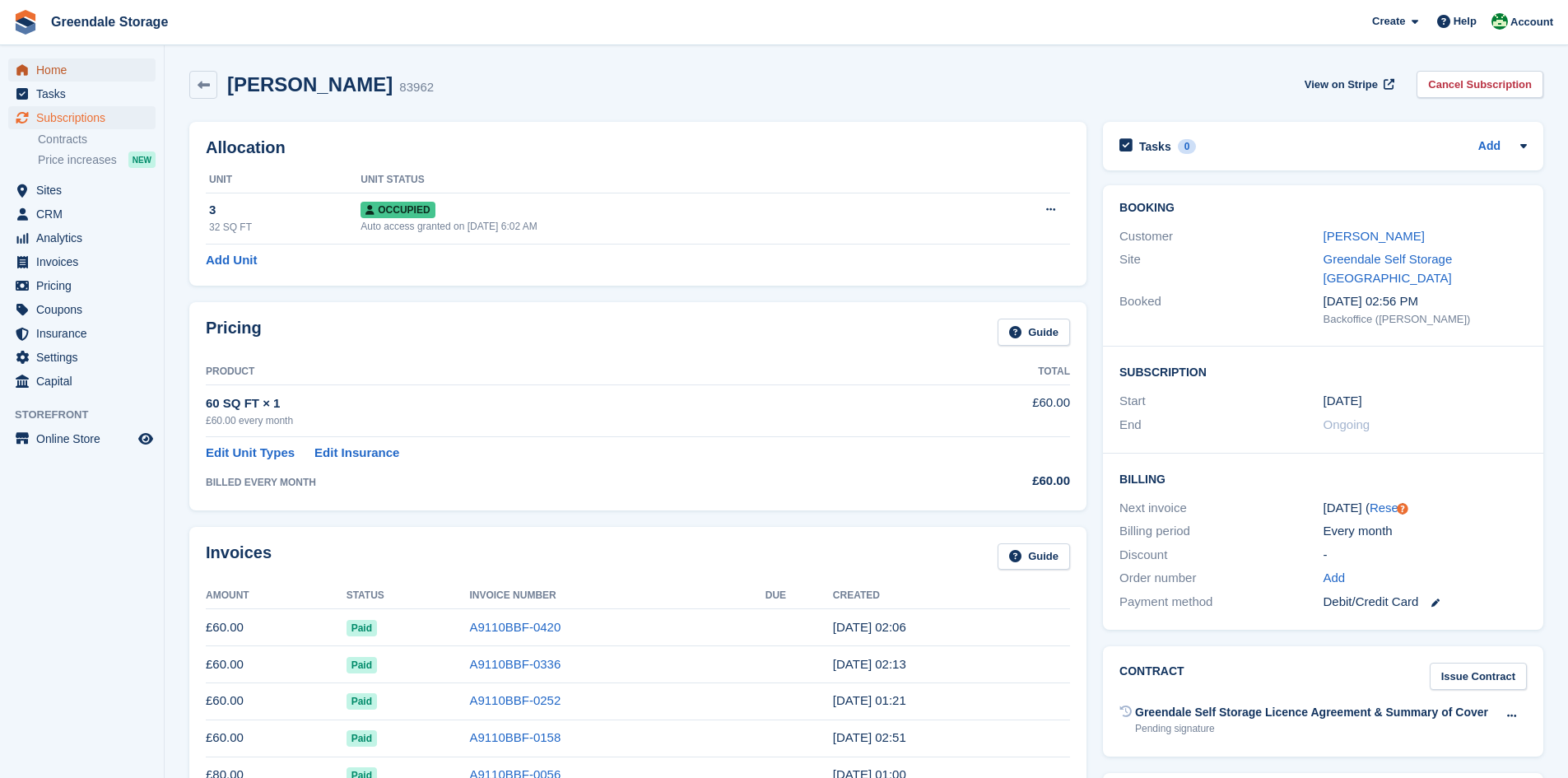
click at [65, 71] on span "Home" at bounding box center [84, 70] width 98 height 23
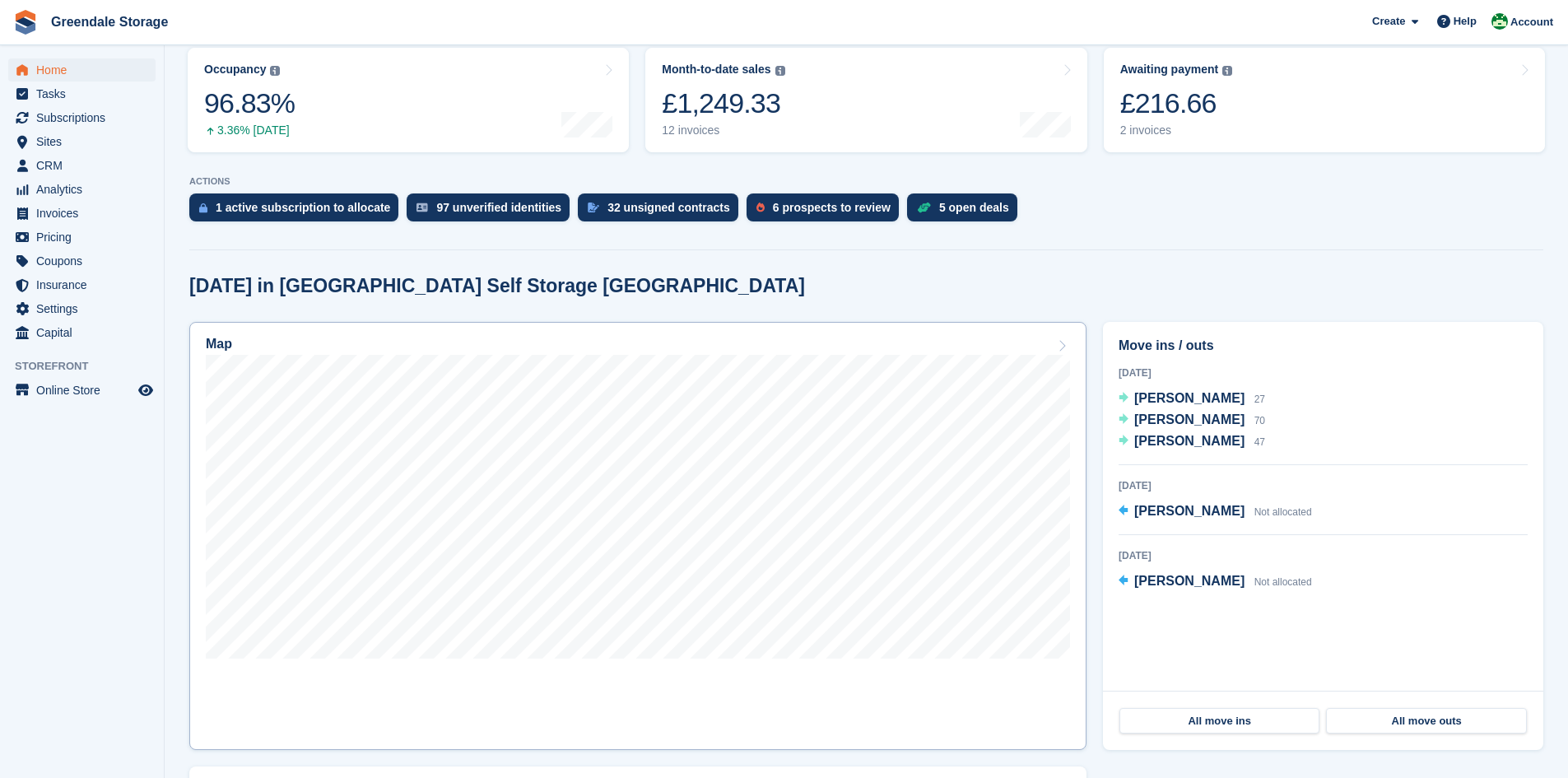
scroll to position [246, 0]
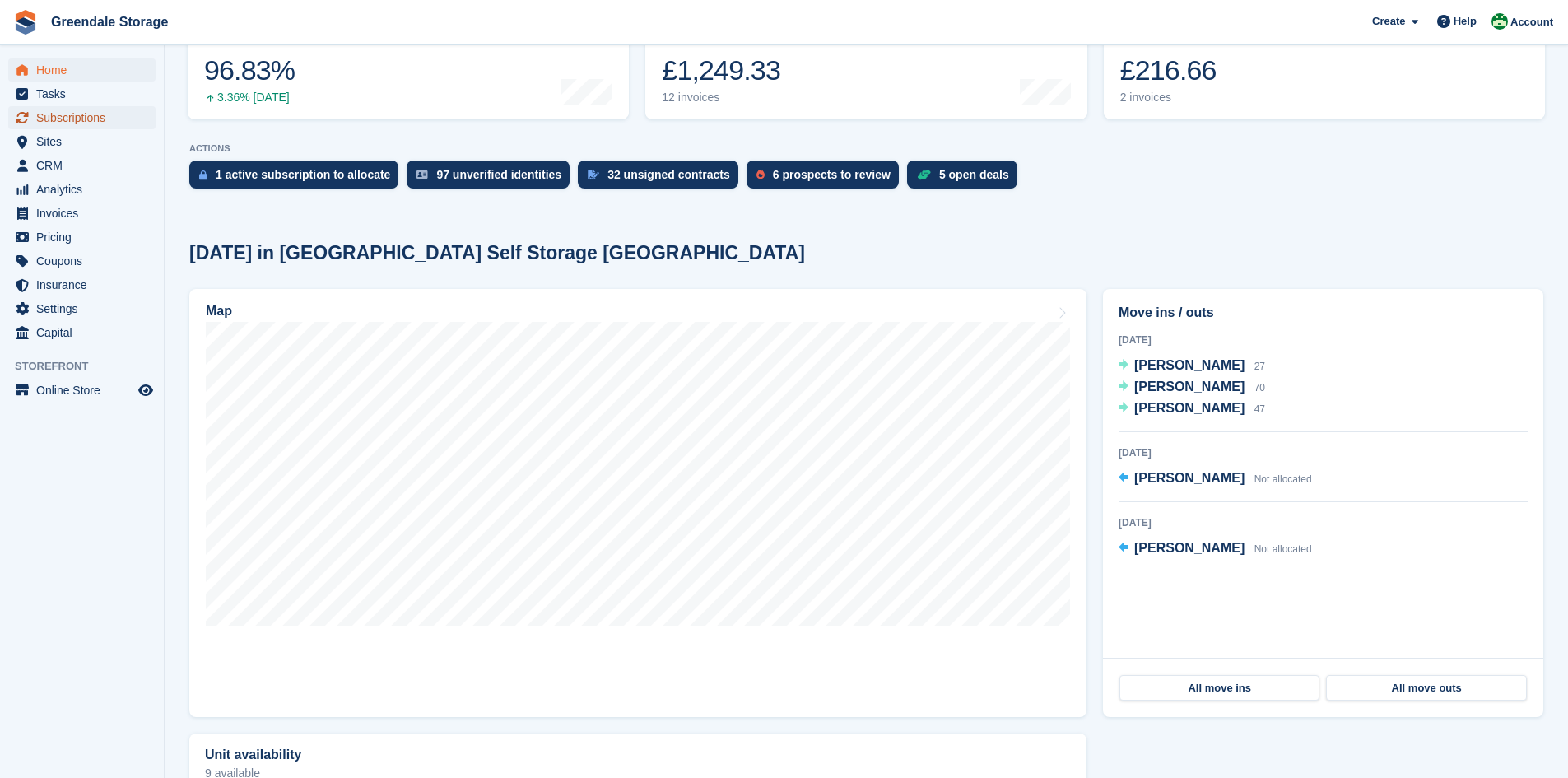
click at [75, 113] on span "Subscriptions" at bounding box center [84, 117] width 98 height 23
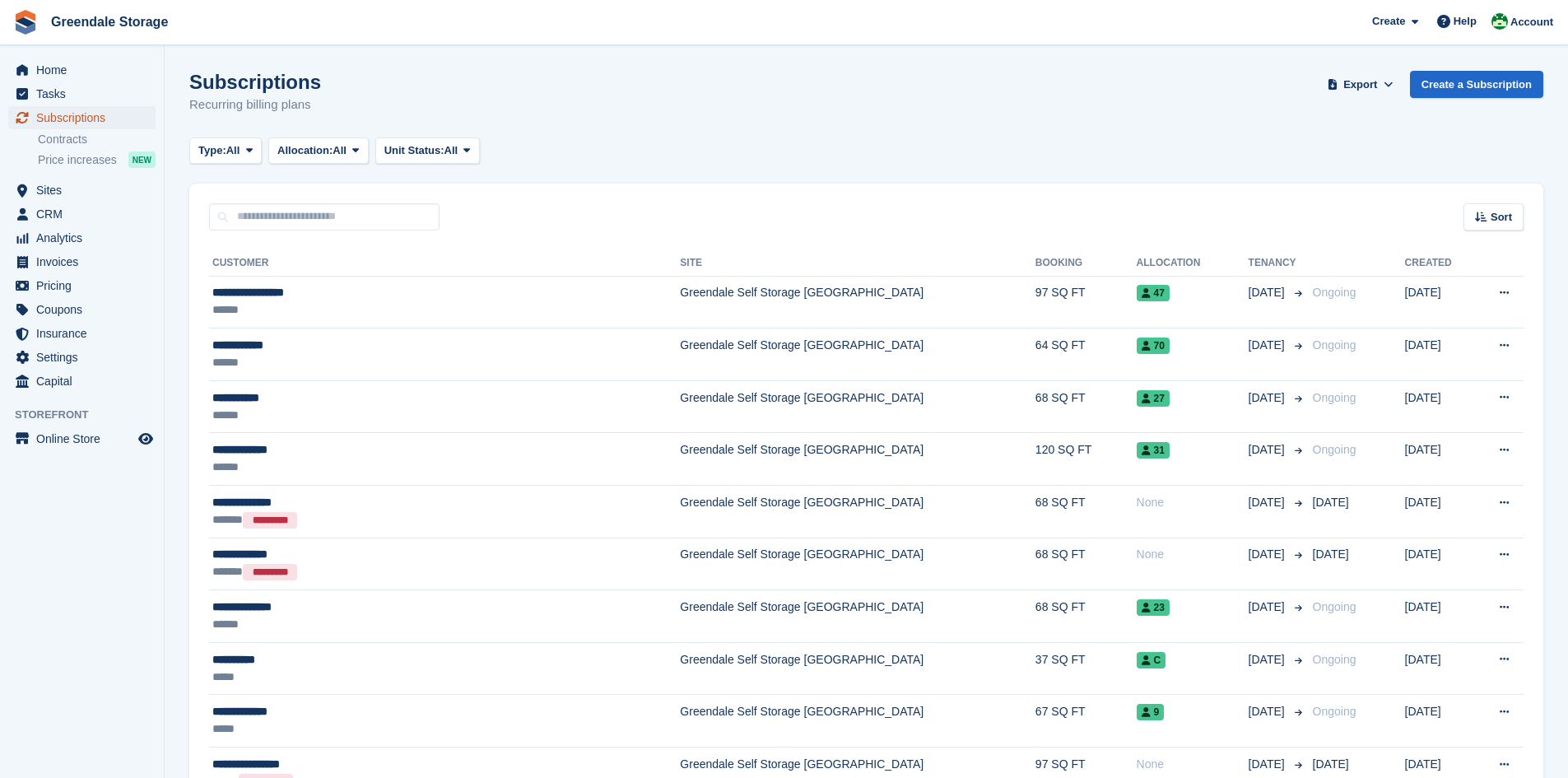
click at [62, 117] on span "Subscriptions" at bounding box center [84, 117] width 98 height 23
click at [54, 257] on span "Invoices" at bounding box center [84, 261] width 98 height 23
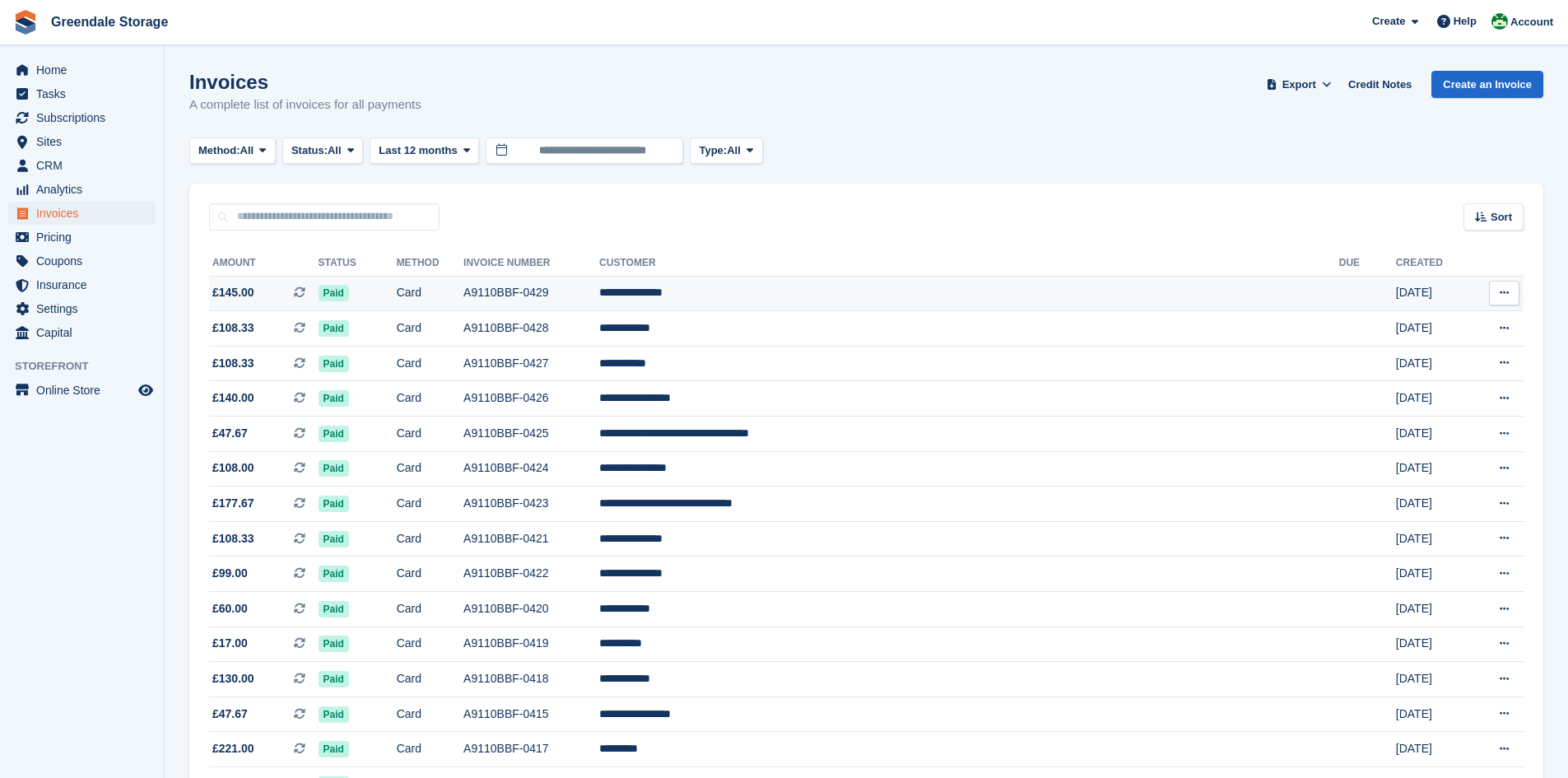
click at [599, 289] on td "A9110BBF-0429" at bounding box center [531, 293] width 136 height 36
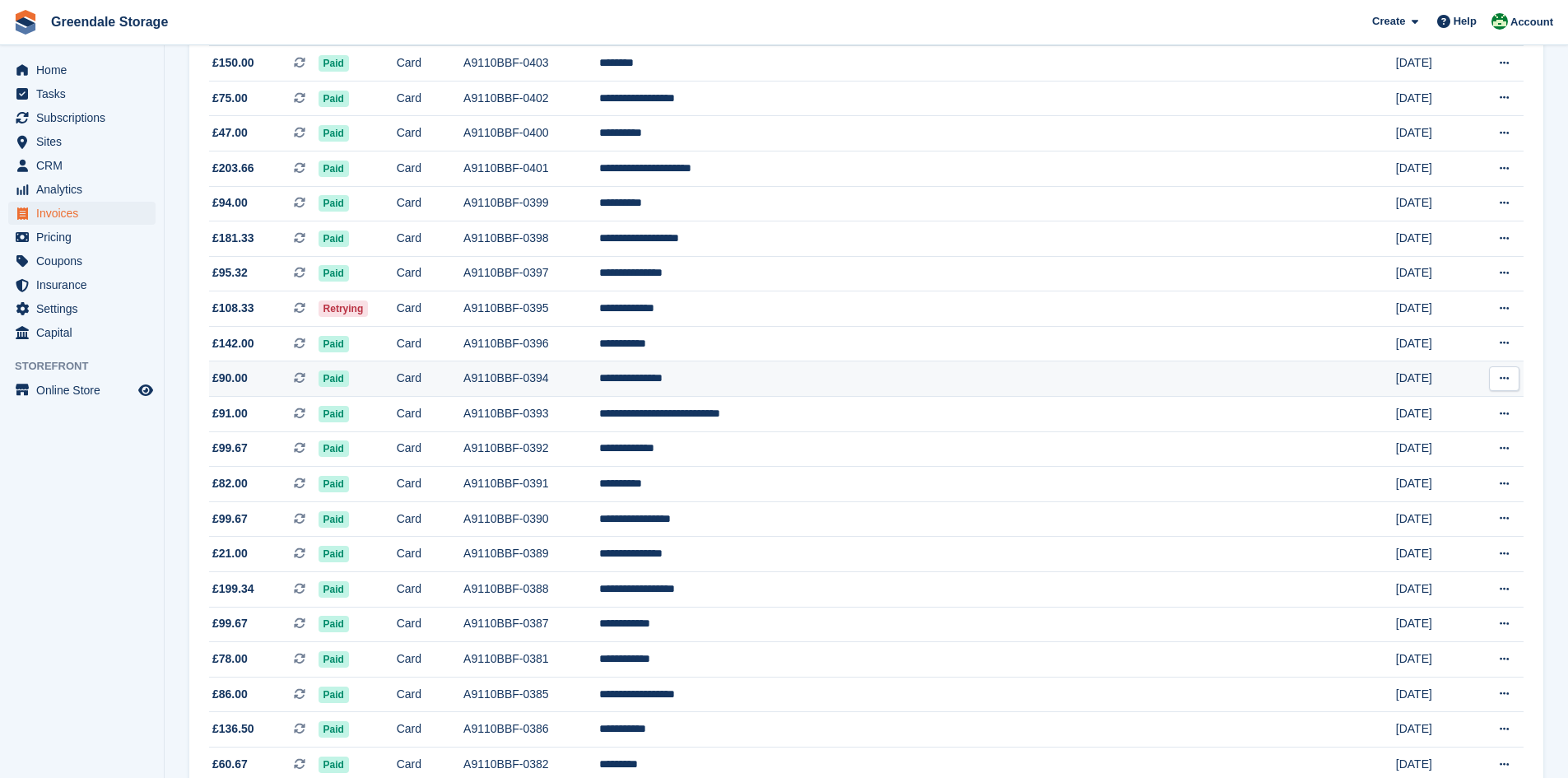
scroll to position [1153, 0]
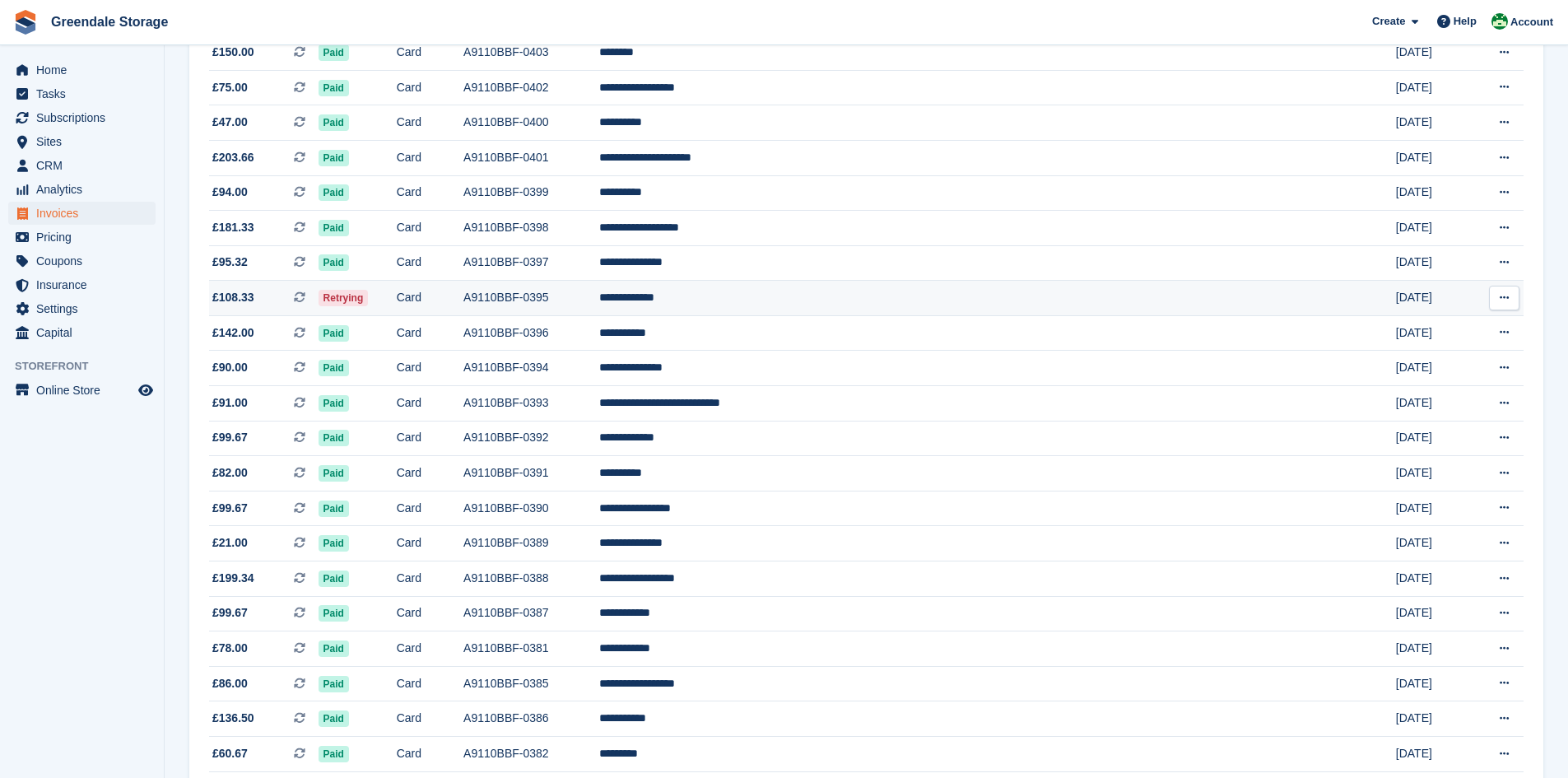
click at [396, 293] on td "Retrying" at bounding box center [358, 298] width 78 height 36
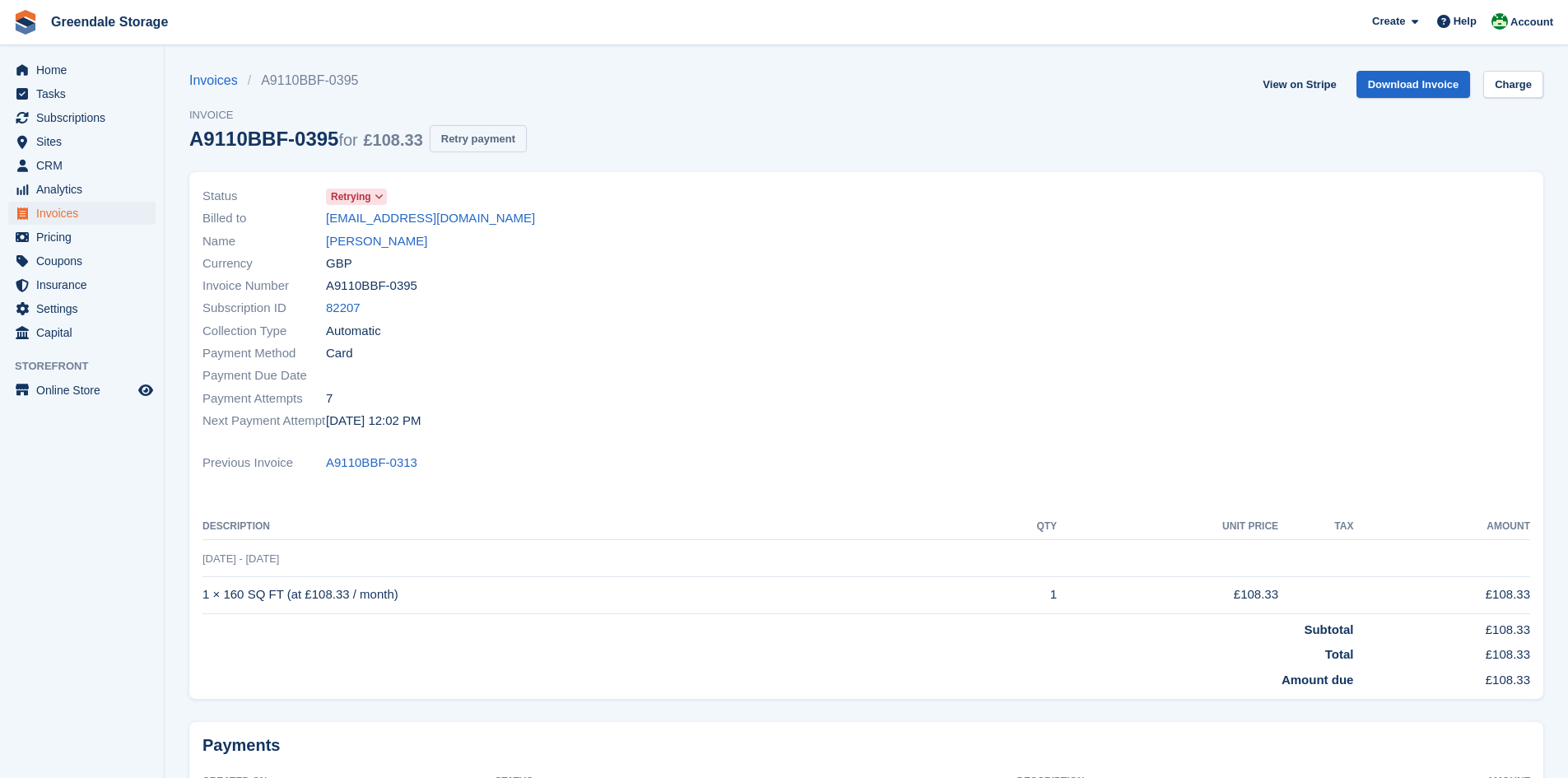
click at [479, 139] on button "Retry payment" at bounding box center [478, 138] width 97 height 27
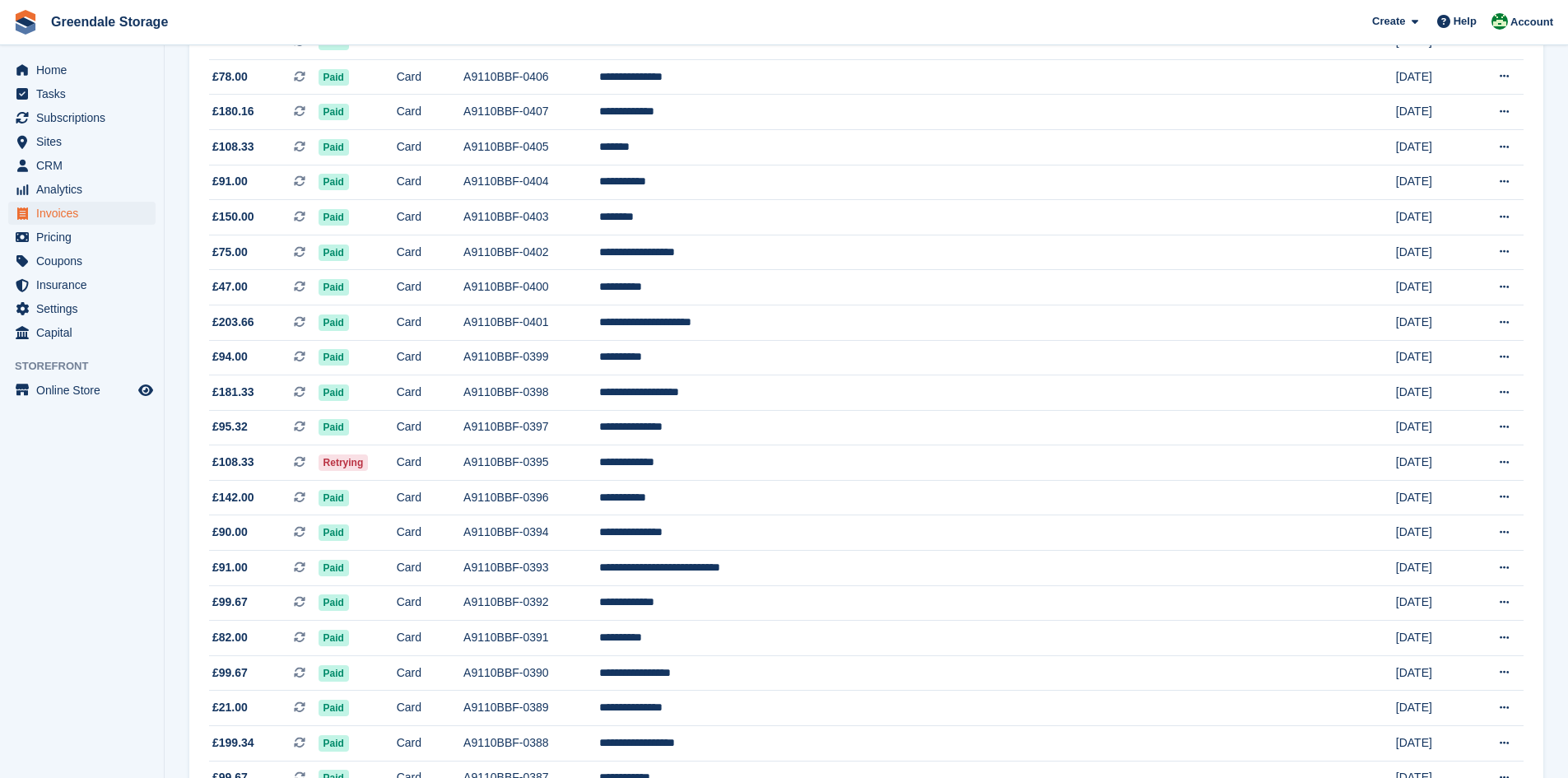
scroll to position [1332, 0]
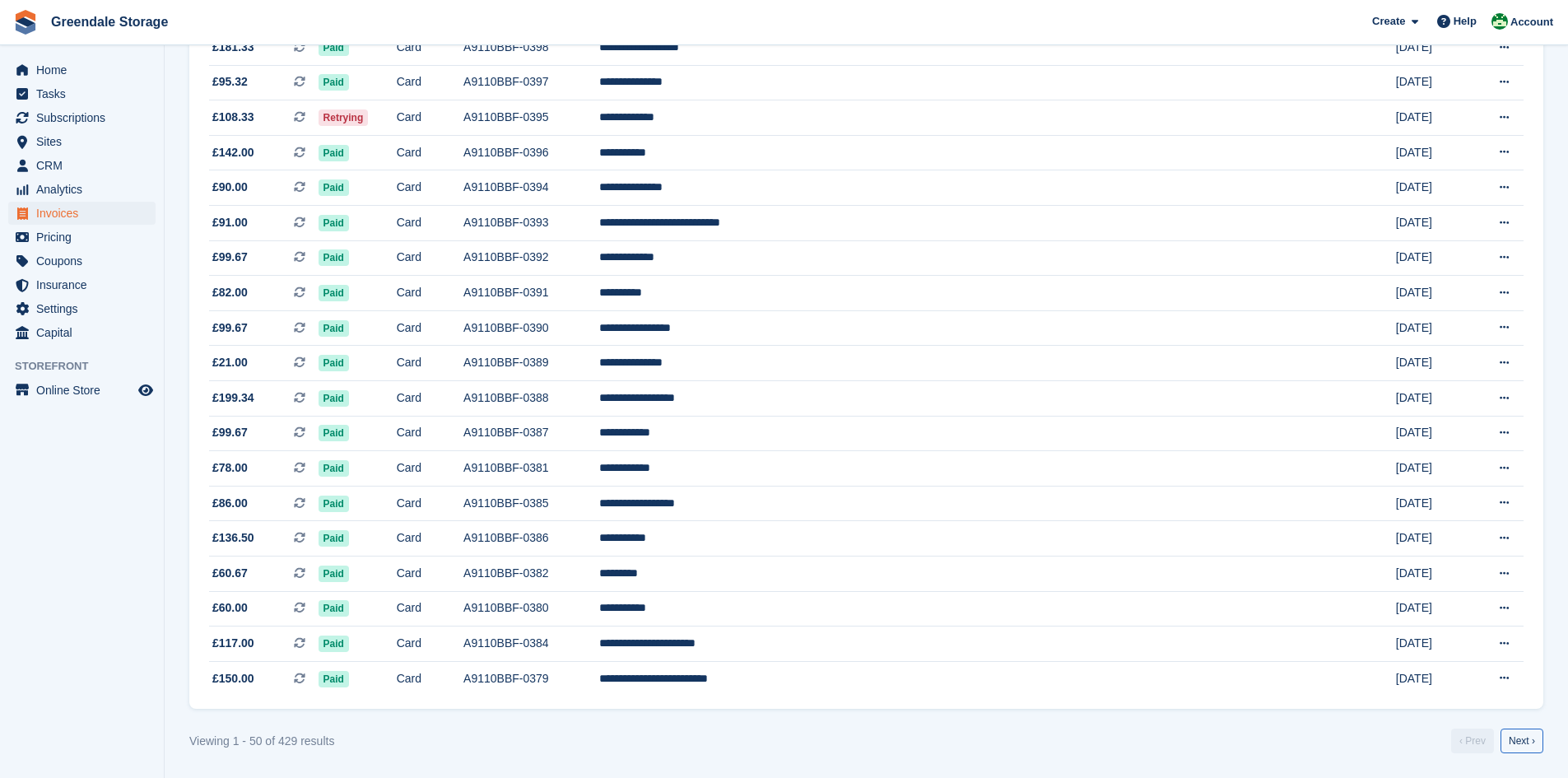
click at [1529, 739] on link "Next ›" at bounding box center [1521, 740] width 43 height 25
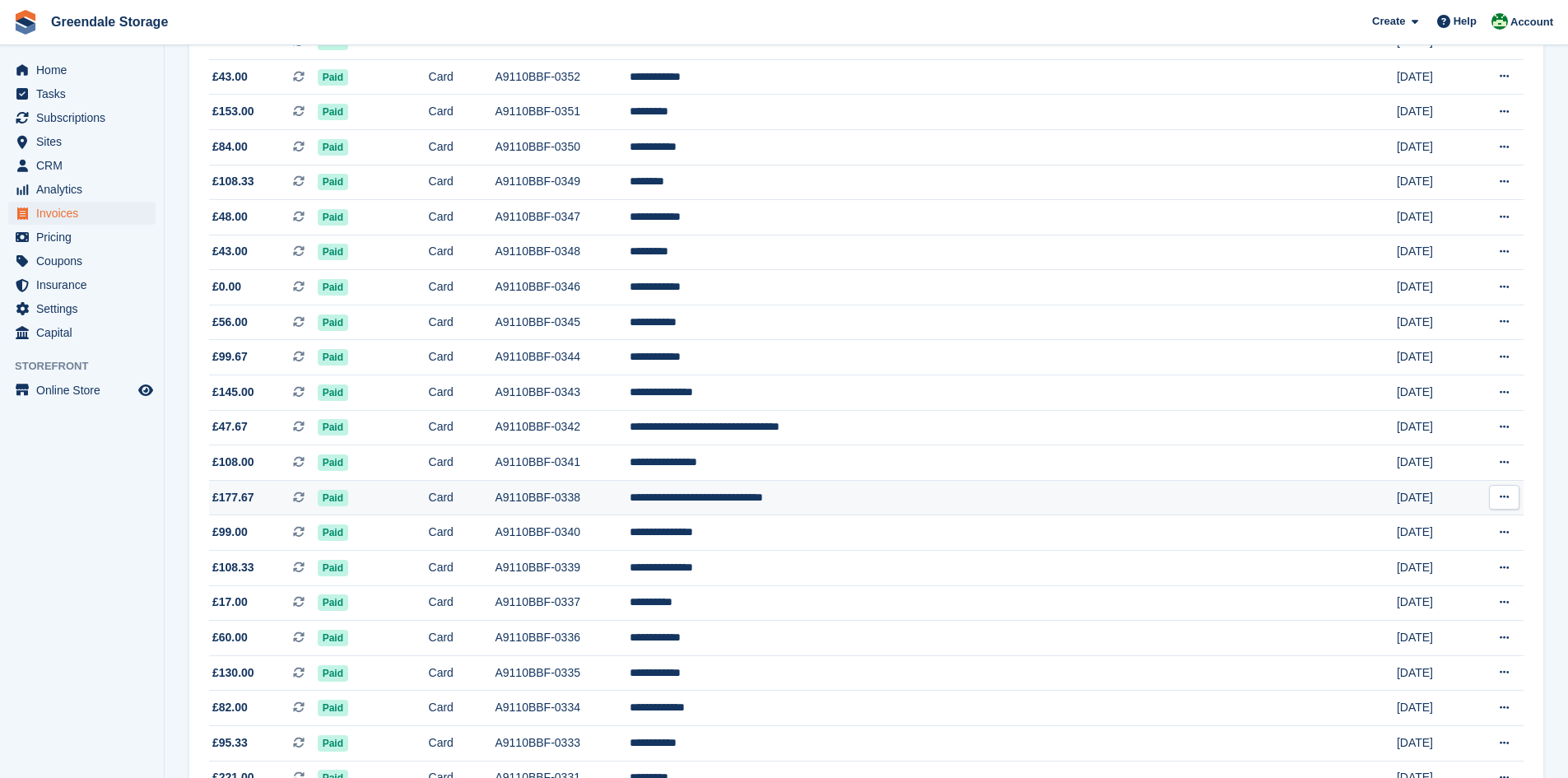
scroll to position [1317, 0]
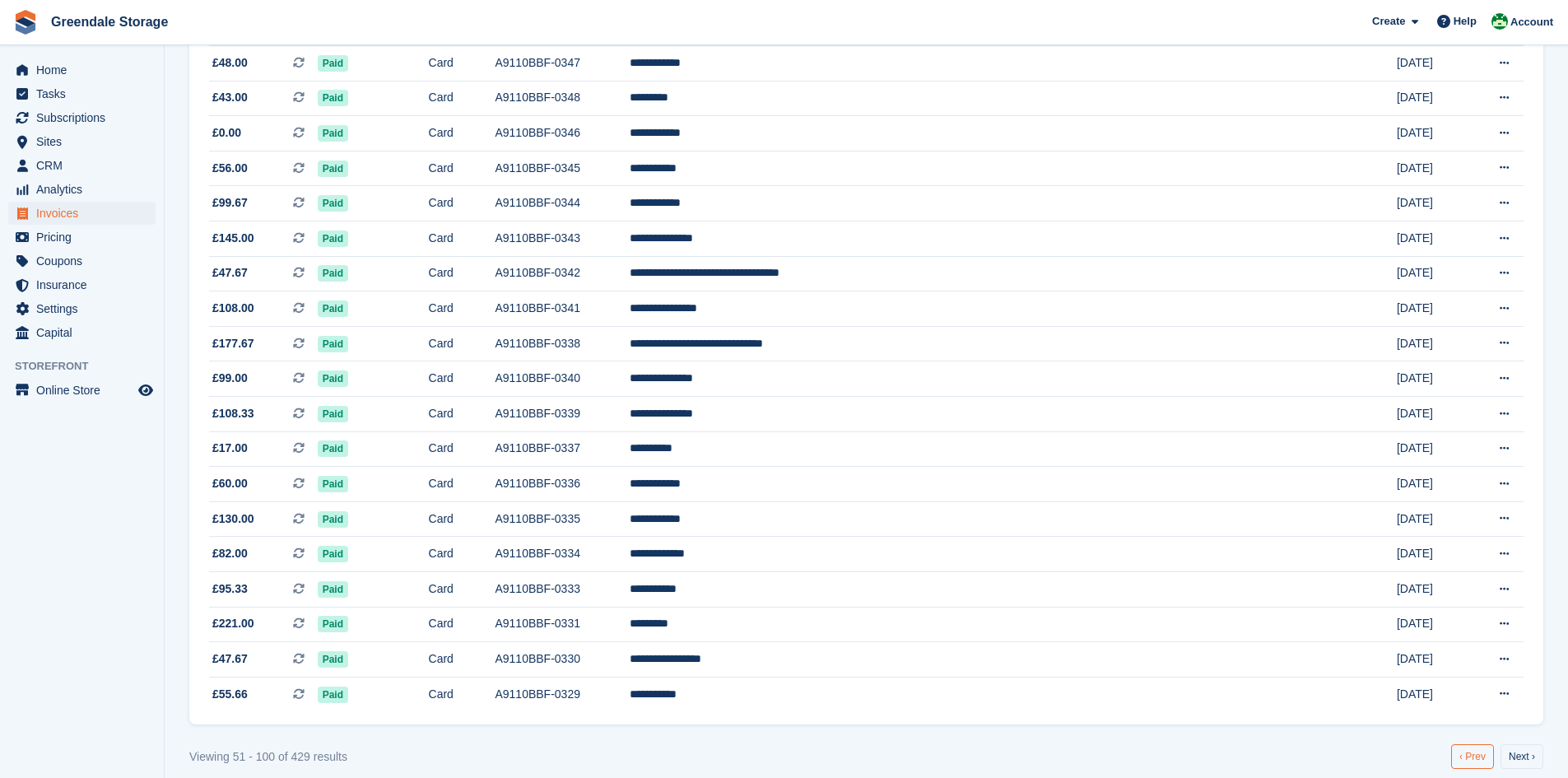
click at [1469, 759] on link "‹ Prev" at bounding box center [1472, 756] width 43 height 25
